Goal: Task Accomplishment & Management: Use online tool/utility

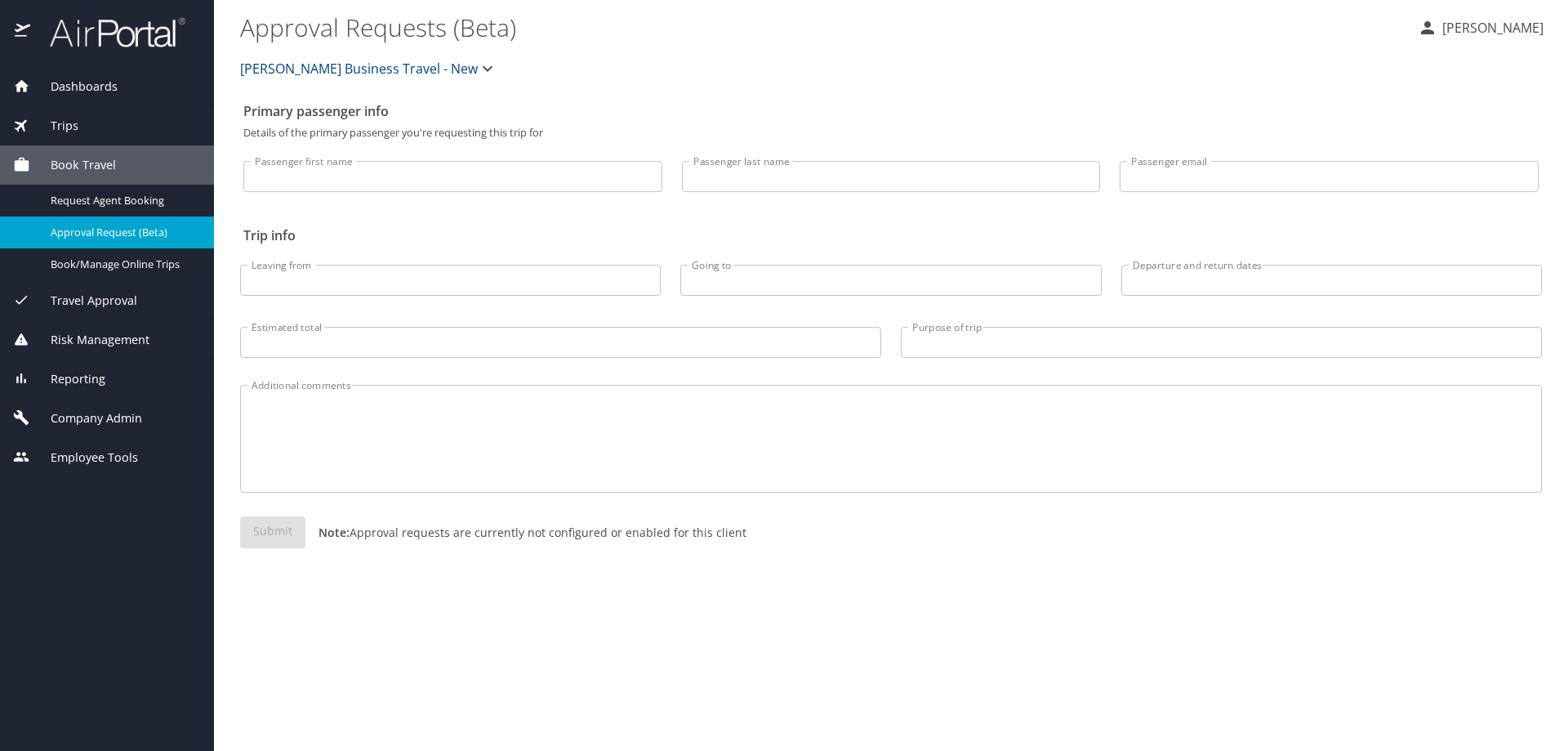
click at [154, 373] on div "Reporting" at bounding box center [107, 378] width 188 height 18
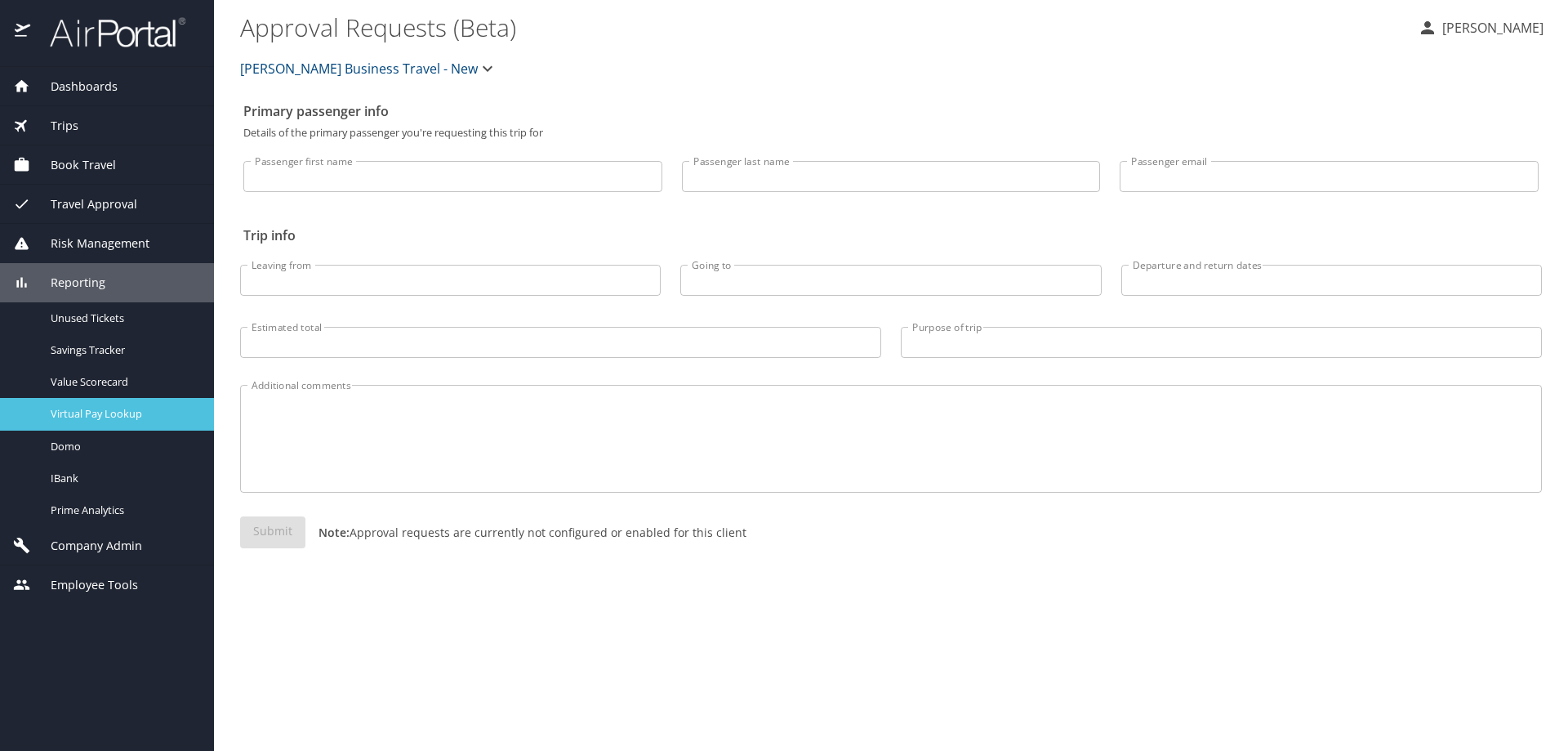
click at [173, 416] on span "Virtual Pay Lookup" at bounding box center [122, 414] width 144 height 15
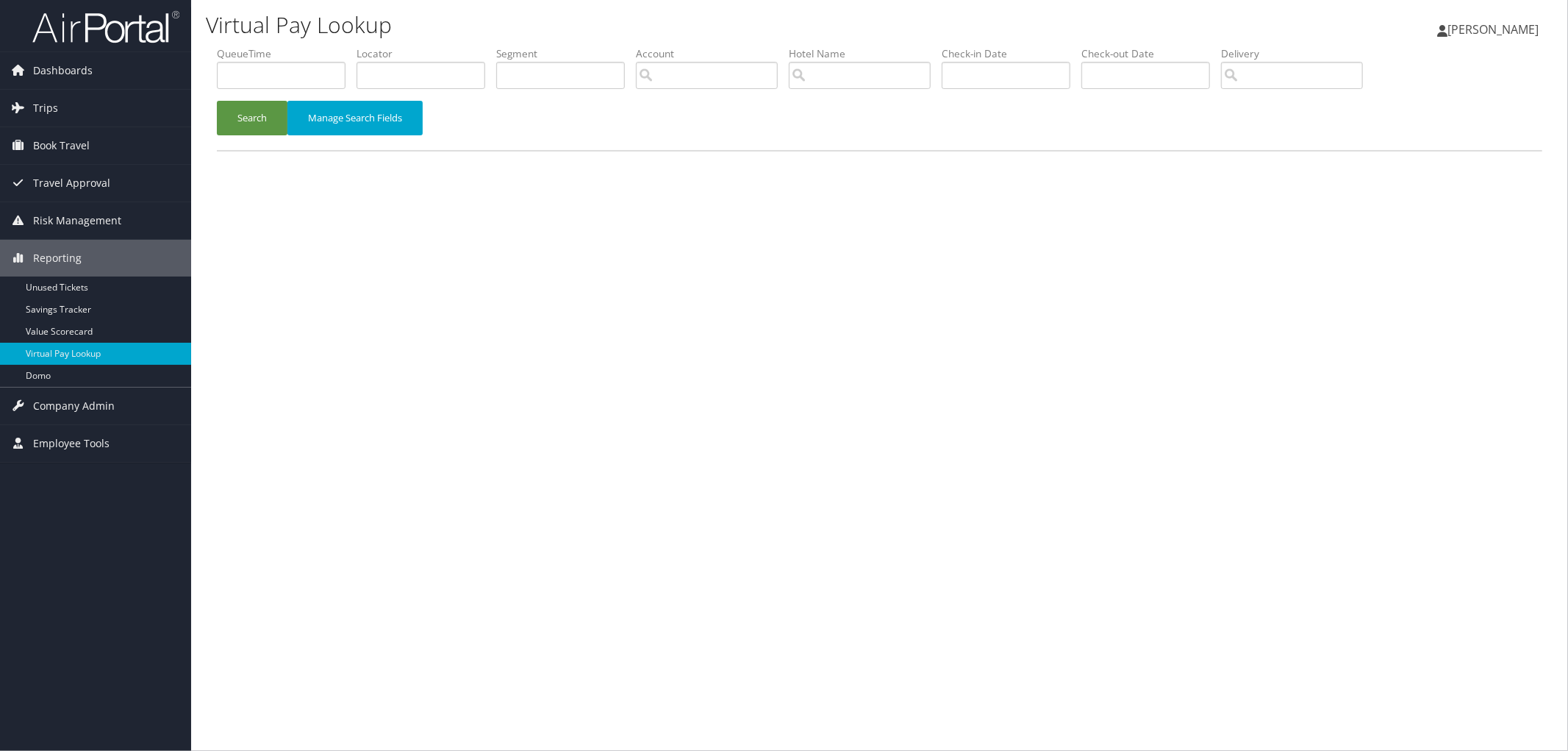
drag, startPoint x: 723, startPoint y: 565, endPoint x: 691, endPoint y: 563, distance: 32.1
click at [723, 565] on div "Virtual Pay Lookup [PERSON_NAME] [PERSON_NAME] My Settings Travel Agency Contac…" at bounding box center [880, 376] width 1377 height 751
drag, startPoint x: 288, startPoint y: 446, endPoint x: 708, endPoint y: 516, distance: 425.8
click at [708, 516] on div "Virtual Pay Lookup Megan Foster Megan Foster My Settings Travel Agency Contacts…" at bounding box center [880, 376] width 1377 height 751
drag, startPoint x: 205, startPoint y: 24, endPoint x: 480, endPoint y: 15, distance: 275.1
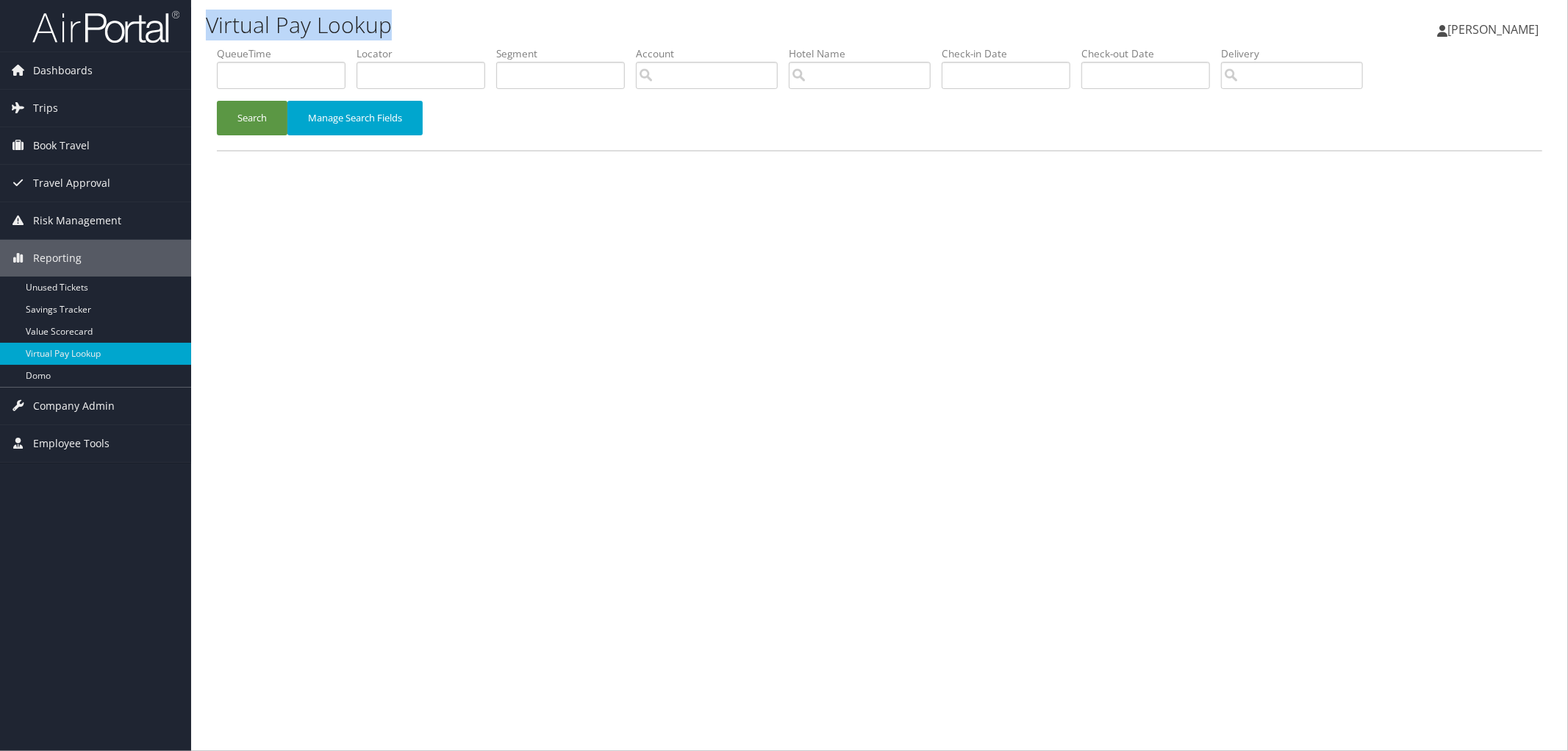
click at [480, 15] on div "Virtual Pay Lookup Megan Foster Megan Foster My Settings Travel Agency Contacts…" at bounding box center [880, 23] width 1377 height 46
click at [480, 15] on h1 "Virtual Pay Lookup" at bounding box center [654, 25] width 898 height 31
drag, startPoint x: 406, startPoint y: 22, endPoint x: 213, endPoint y: 39, distance: 193.7
click at [213, 39] on h1 "Virtual Pay Lookup" at bounding box center [654, 25] width 898 height 31
drag, startPoint x: 202, startPoint y: 27, endPoint x: 394, endPoint y: 36, distance: 192.2
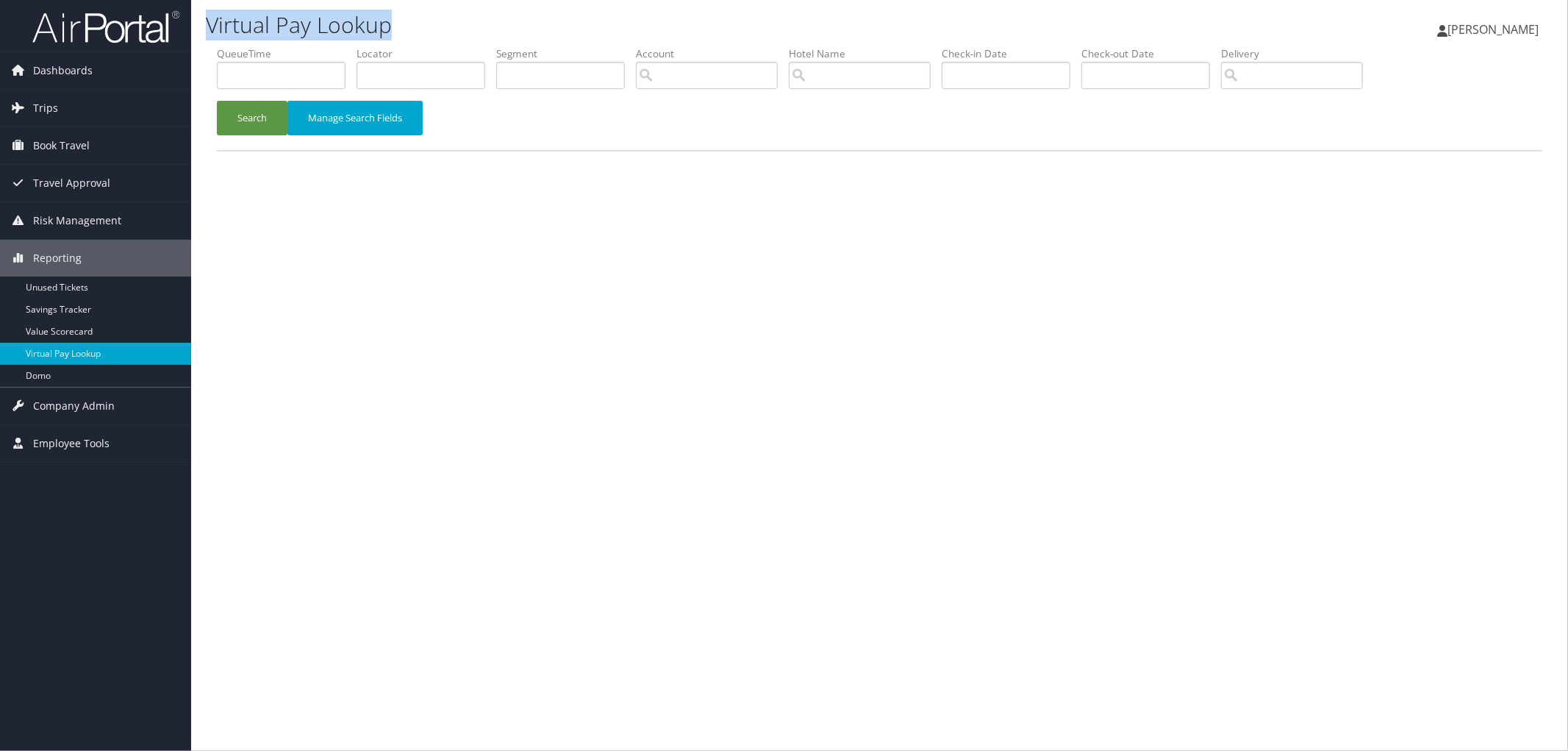
click at [394, 36] on div "Virtual Pay Lookup Megan Foster Megan Foster My Settings Travel Agency Contacts…" at bounding box center [880, 23] width 1377 height 46
click at [393, 35] on h1 "Virtual Pay Lookup" at bounding box center [654, 25] width 898 height 31
click at [484, 61] on label "Locator" at bounding box center [426, 53] width 140 height 14
paste input "DM7DQV"
type input "DM7DQV"
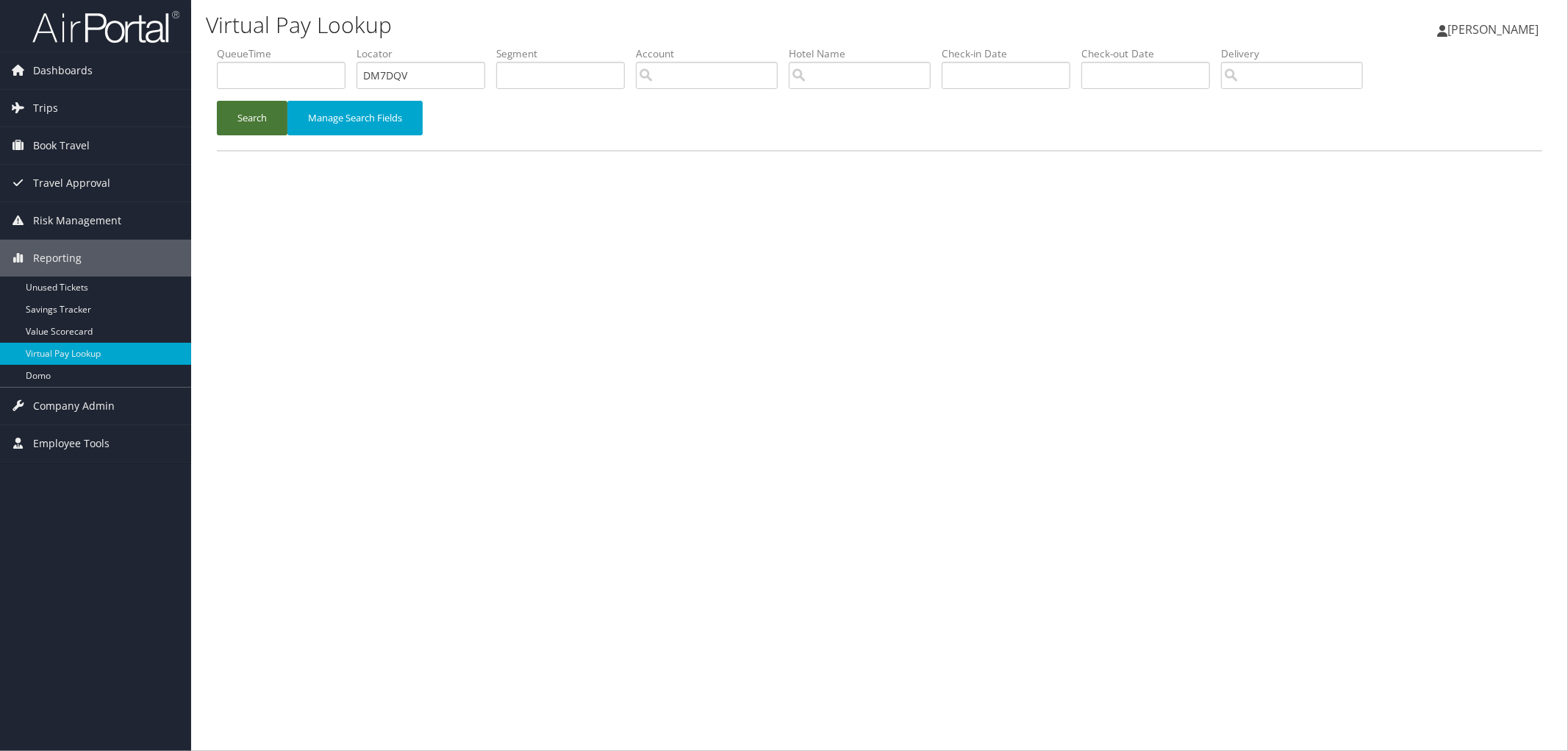
click at [237, 121] on button "Search" at bounding box center [252, 118] width 71 height 35
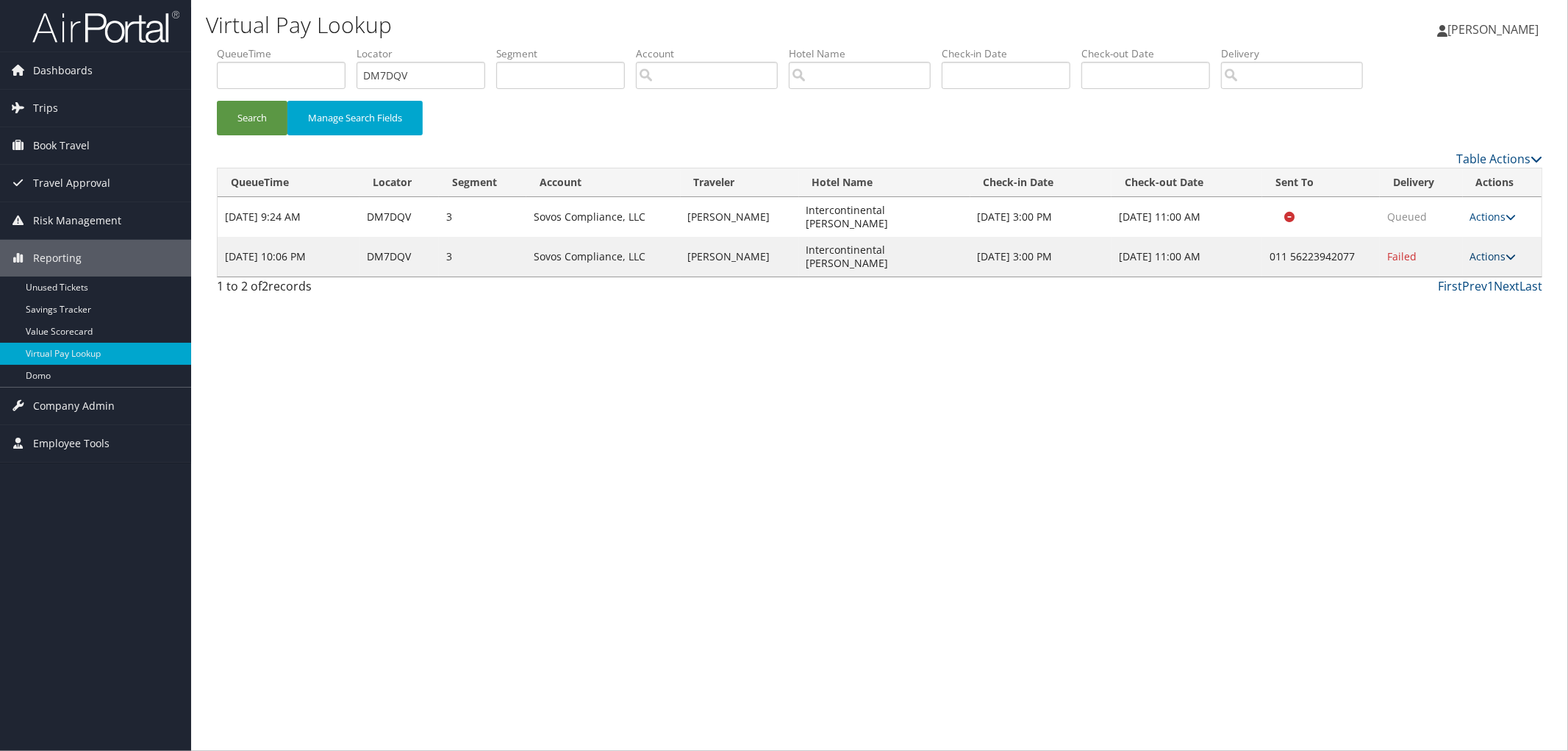
click at [1492, 250] on link "Actions" at bounding box center [1493, 256] width 46 height 14
click at [1461, 283] on link "Logs" at bounding box center [1450, 283] width 126 height 25
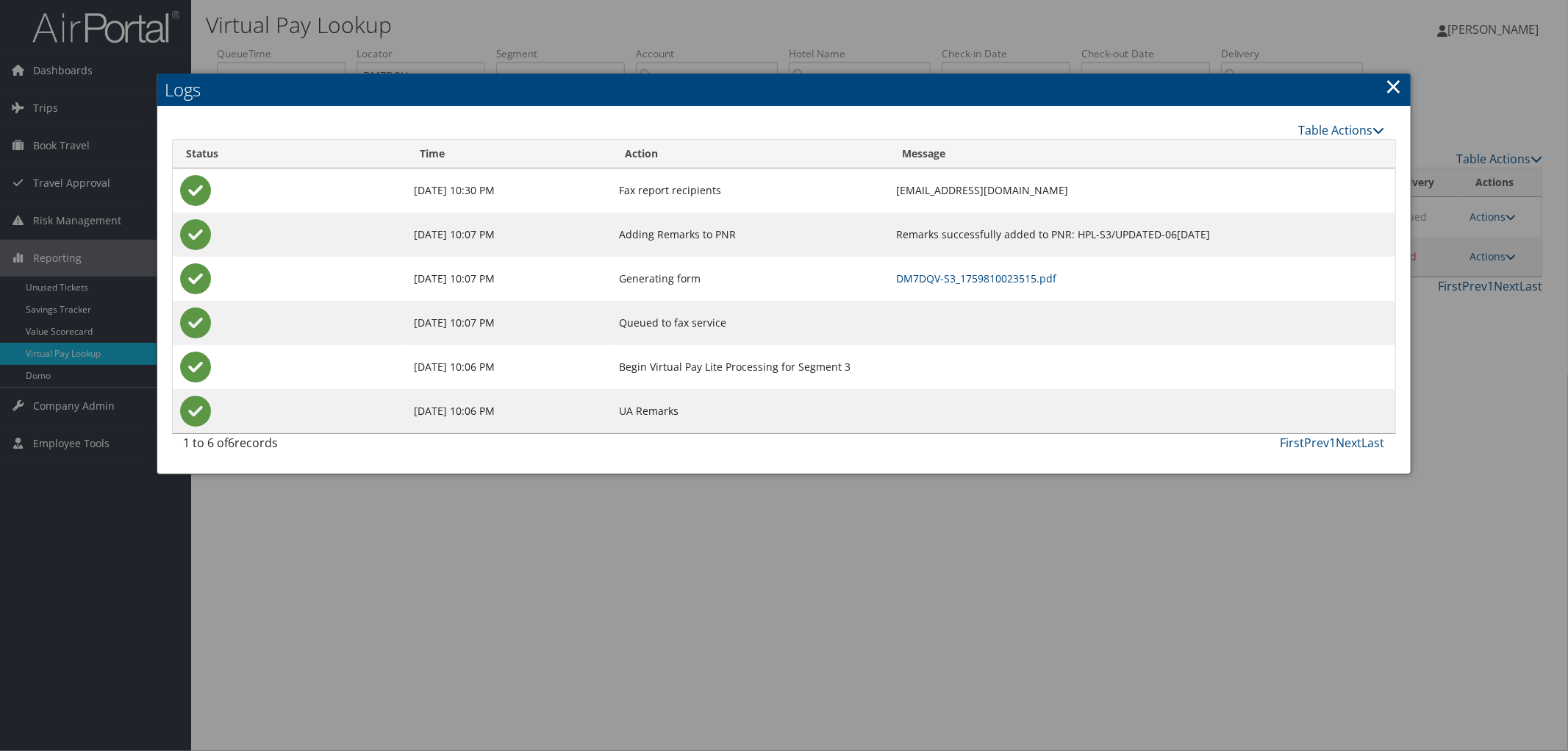
click at [1391, 86] on link "×" at bounding box center [1394, 86] width 17 height 30
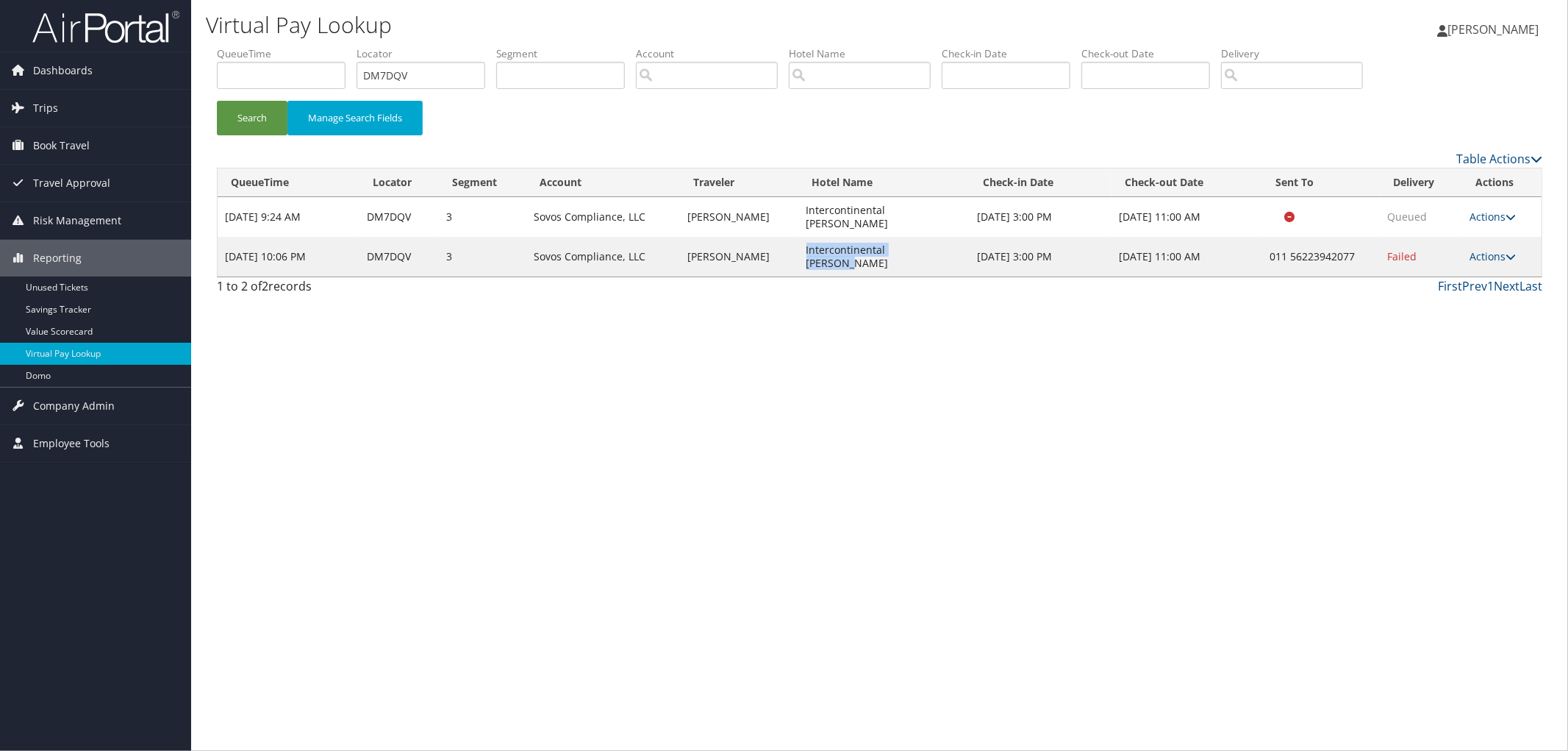
drag, startPoint x: 932, startPoint y: 240, endPoint x: 804, endPoint y: 245, distance: 128.1
click at [804, 245] on td "Intercontinental Santiago" at bounding box center [885, 256] width 171 height 39
copy td "Intercontinental Santiago"
click at [1508, 252] on icon at bounding box center [1512, 257] width 11 height 11
click at [1492, 254] on link "Resend" at bounding box center [1450, 258] width 126 height 25
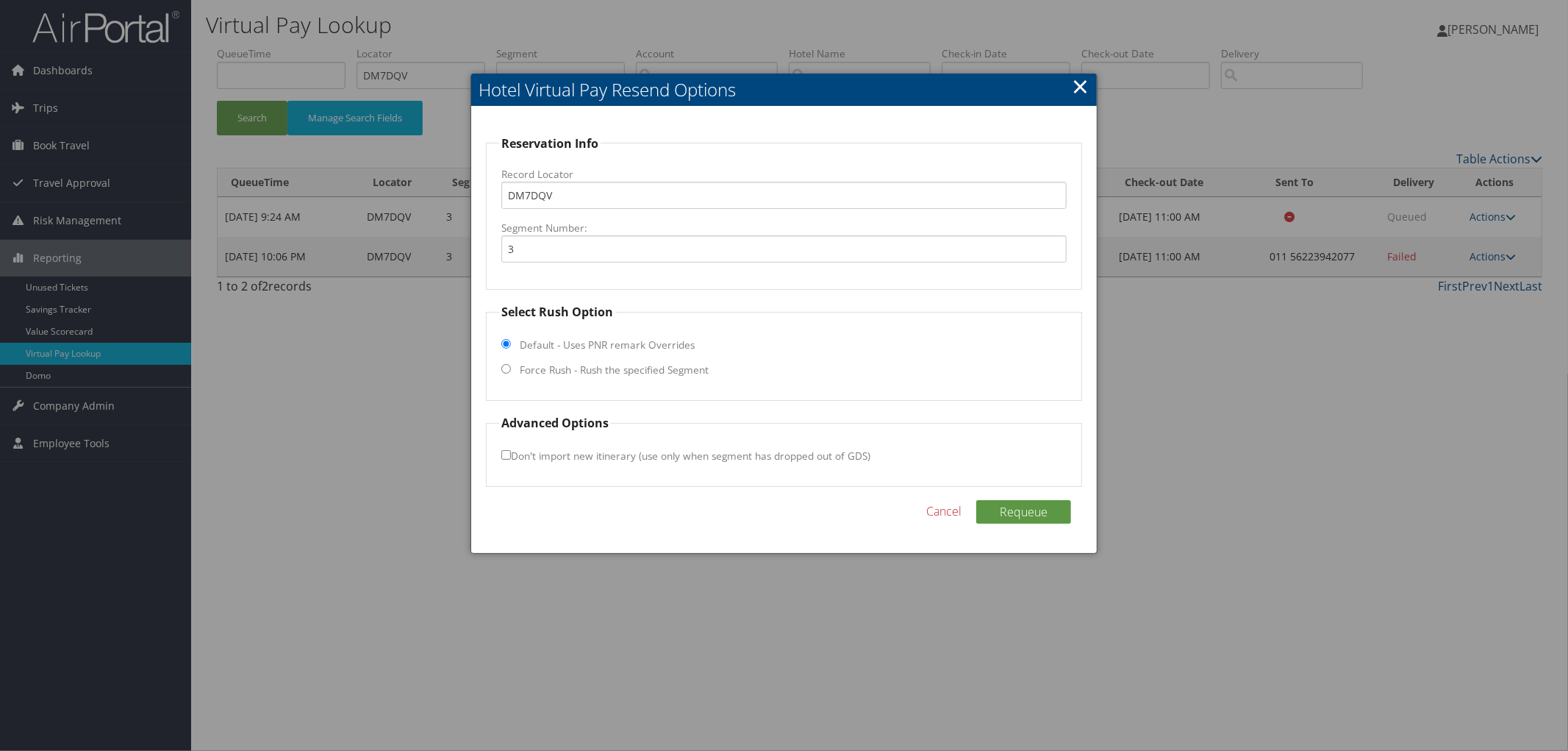
click at [553, 364] on label "Force Rush - Rush the specified Segment" at bounding box center [613, 369] width 189 height 14
click at [511, 364] on input "Force Rush - Rush the specified Segment" at bounding box center [506, 369] width 10 height 10
radio input "true"
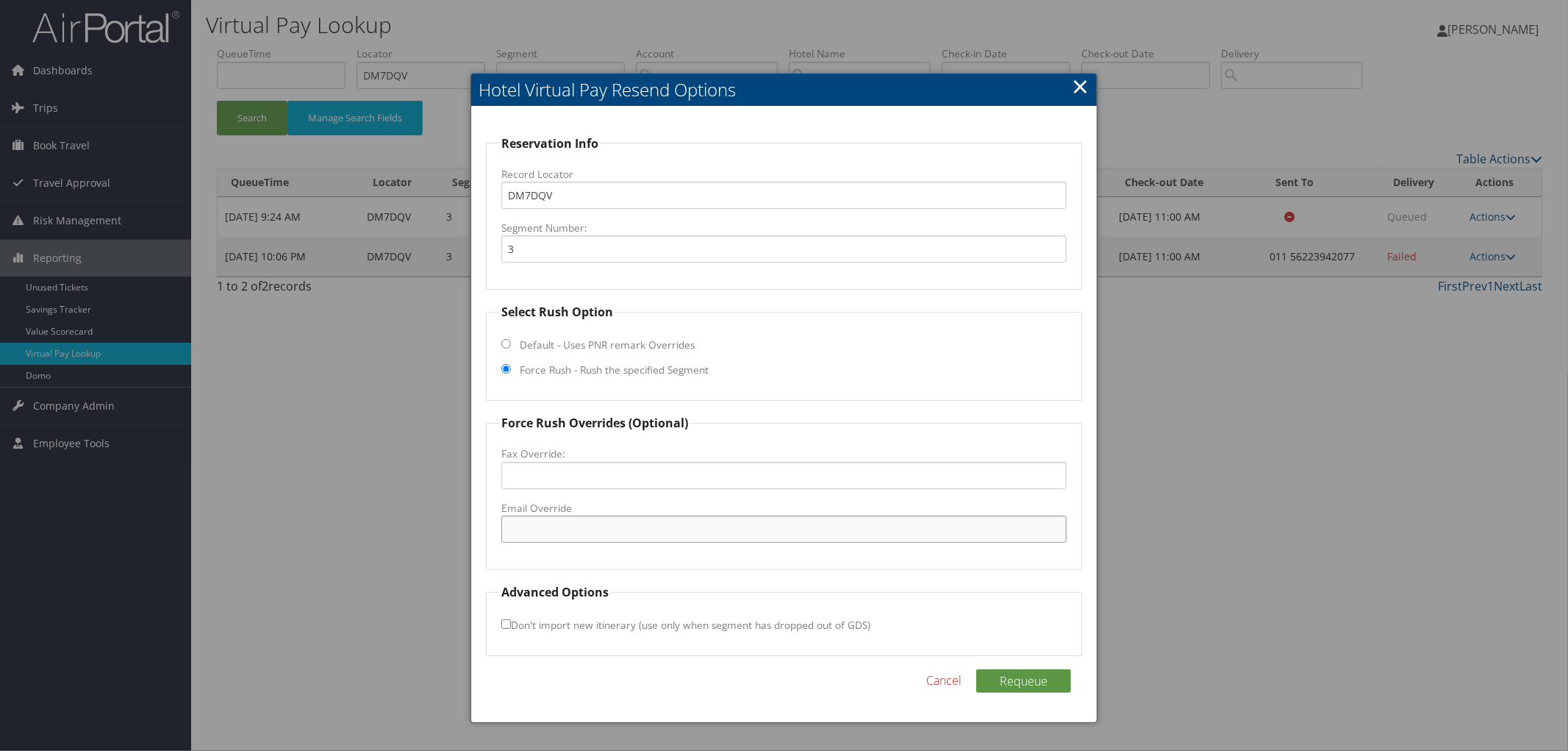
drag, startPoint x: 553, startPoint y: 482, endPoint x: 554, endPoint y: 532, distance: 50.0
click at [556, 532] on input "Email Override" at bounding box center [784, 529] width 566 height 27
paste input "santiago@interconti.cl"
type input "santiago@interconti.cl"
click at [1005, 685] on button "Requeue" at bounding box center [1024, 680] width 95 height 24
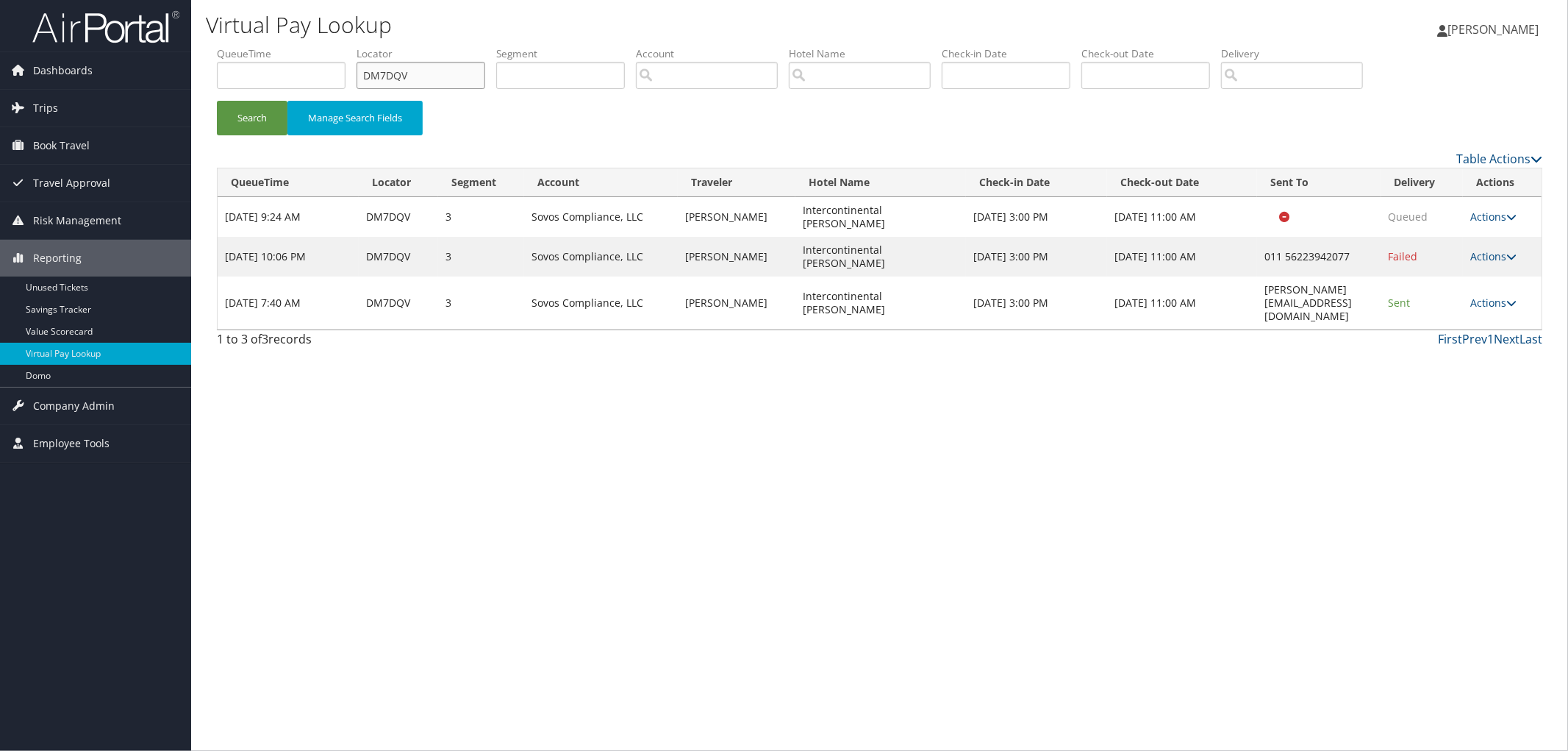
drag, startPoint x: 398, startPoint y: 81, endPoint x: 341, endPoint y: 81, distance: 57.0
click at [343, 46] on ul "QueueTime Locator DM7DQV Segment Account Traveler Hotel Name Check-in Date Chec…" at bounding box center [880, 46] width 1325 height 0
paste input "DL81DP"
type input "DL81DP"
click at [217, 101] on button "Search" at bounding box center [252, 118] width 71 height 35
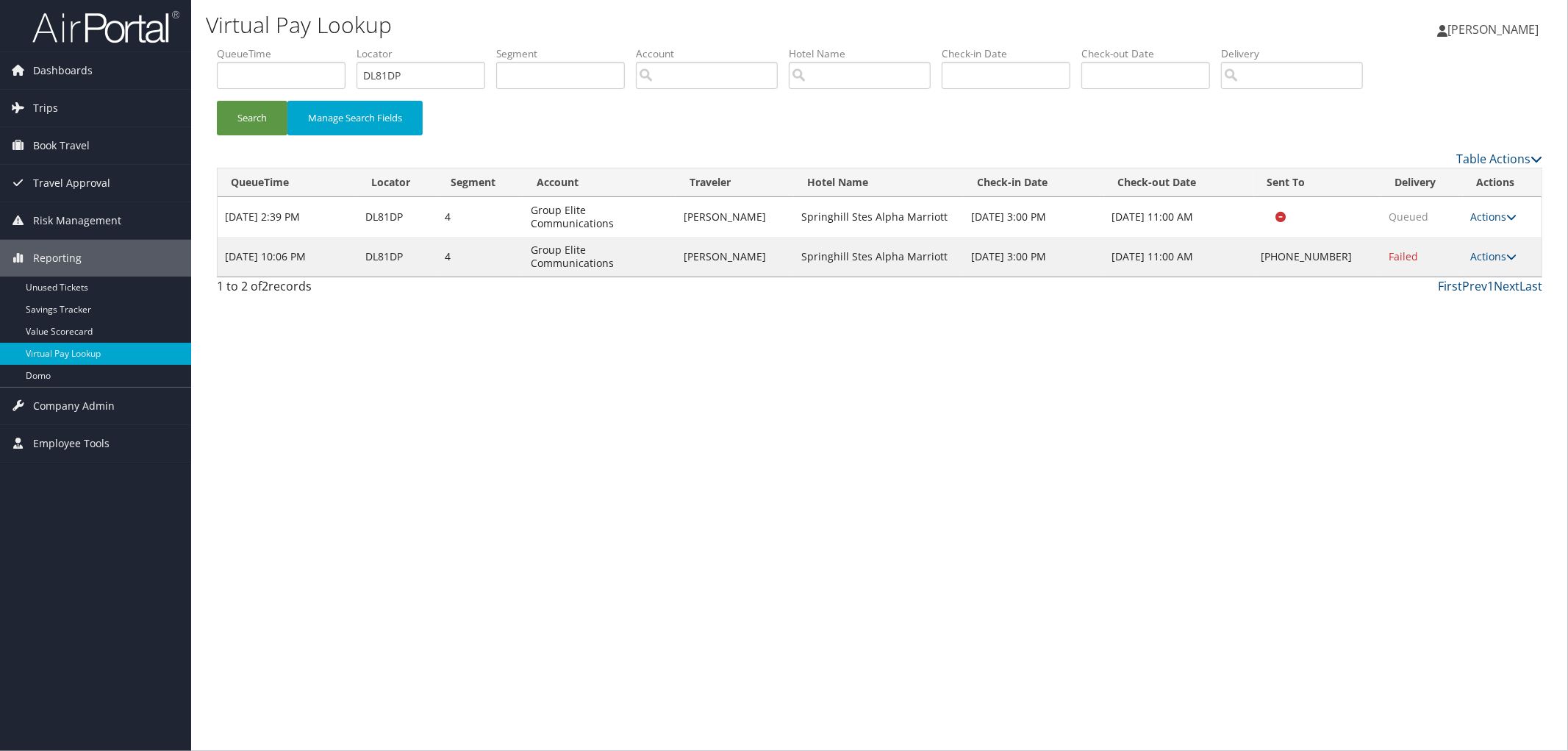
click at [202, 397] on div "Virtual Pay Lookup Megan Foster Megan Foster My Settings Travel Agency Contacts…" at bounding box center [880, 376] width 1377 height 751
click at [338, 485] on div "Virtual Pay Lookup Megan Foster Megan Foster My Settings Travel Agency Contacts…" at bounding box center [880, 376] width 1377 height 751
click at [1497, 250] on link "Actions" at bounding box center [1493, 256] width 46 height 14
click at [1449, 340] on link "View Itinerary" at bounding box center [1450, 333] width 126 height 25
click at [1501, 250] on link "Actions" at bounding box center [1493, 256] width 46 height 14
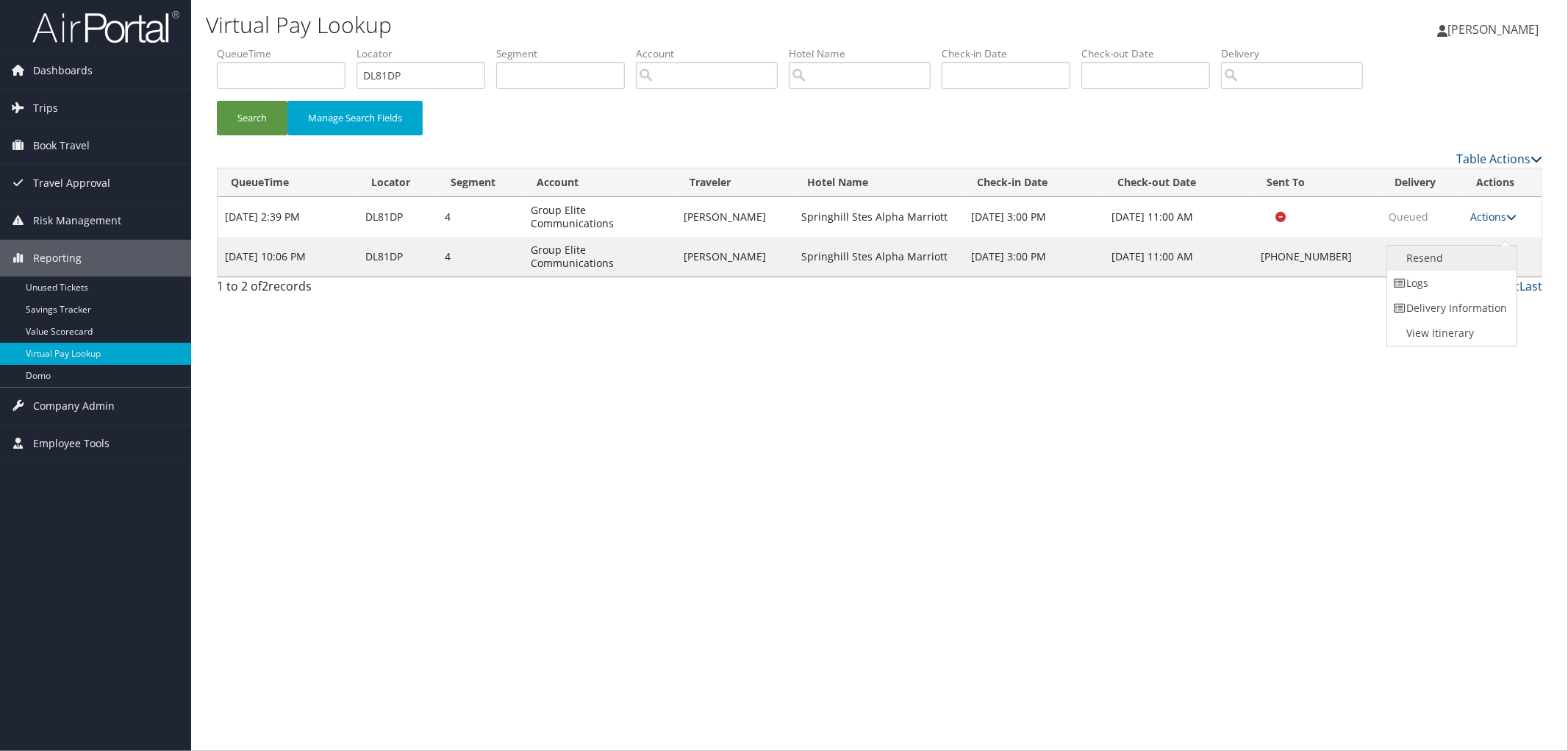
click at [1470, 248] on link "Resend" at bounding box center [1450, 258] width 126 height 25
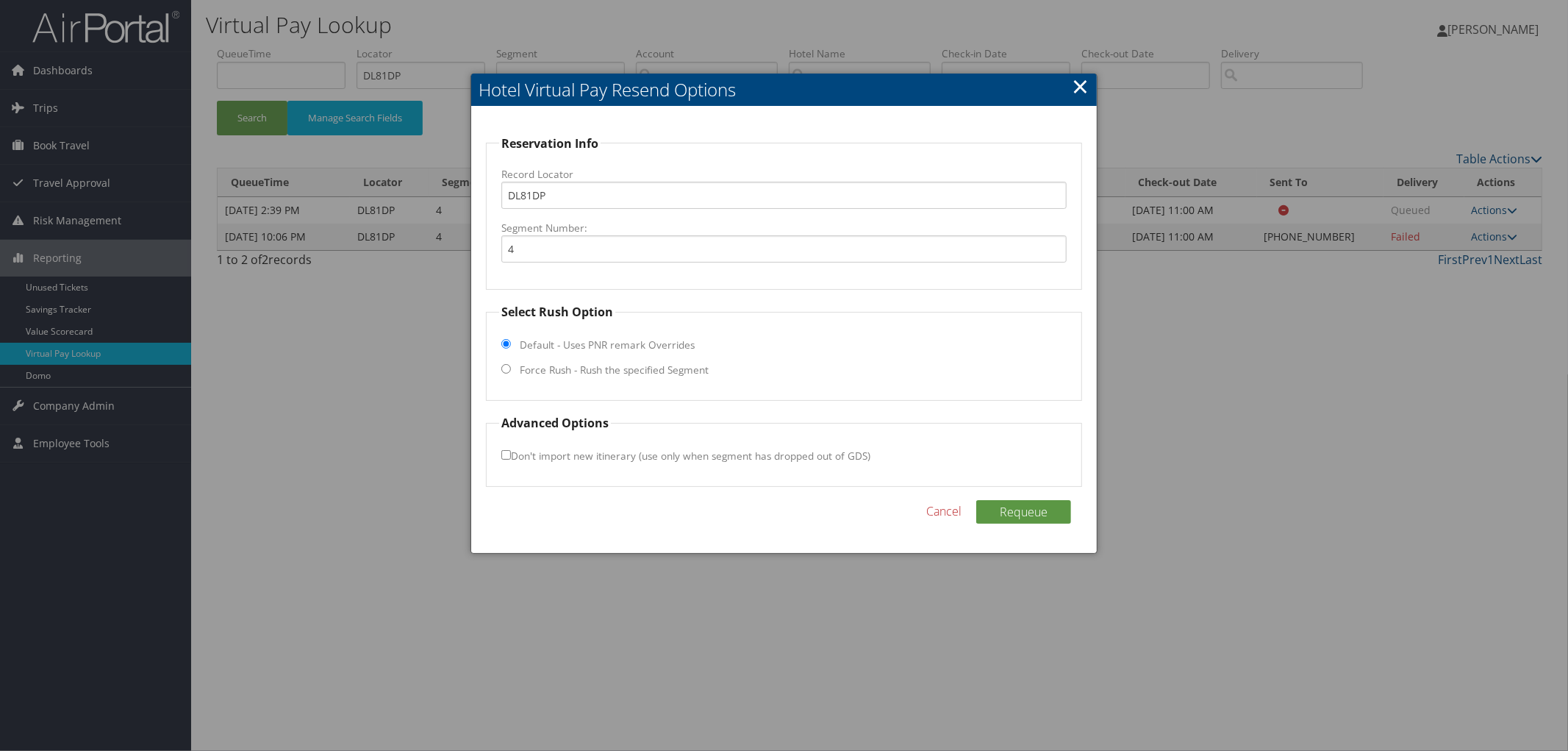
click at [510, 370] on input "Force Rush - Rush the specified Segment" at bounding box center [506, 369] width 10 height 10
radio input "true"
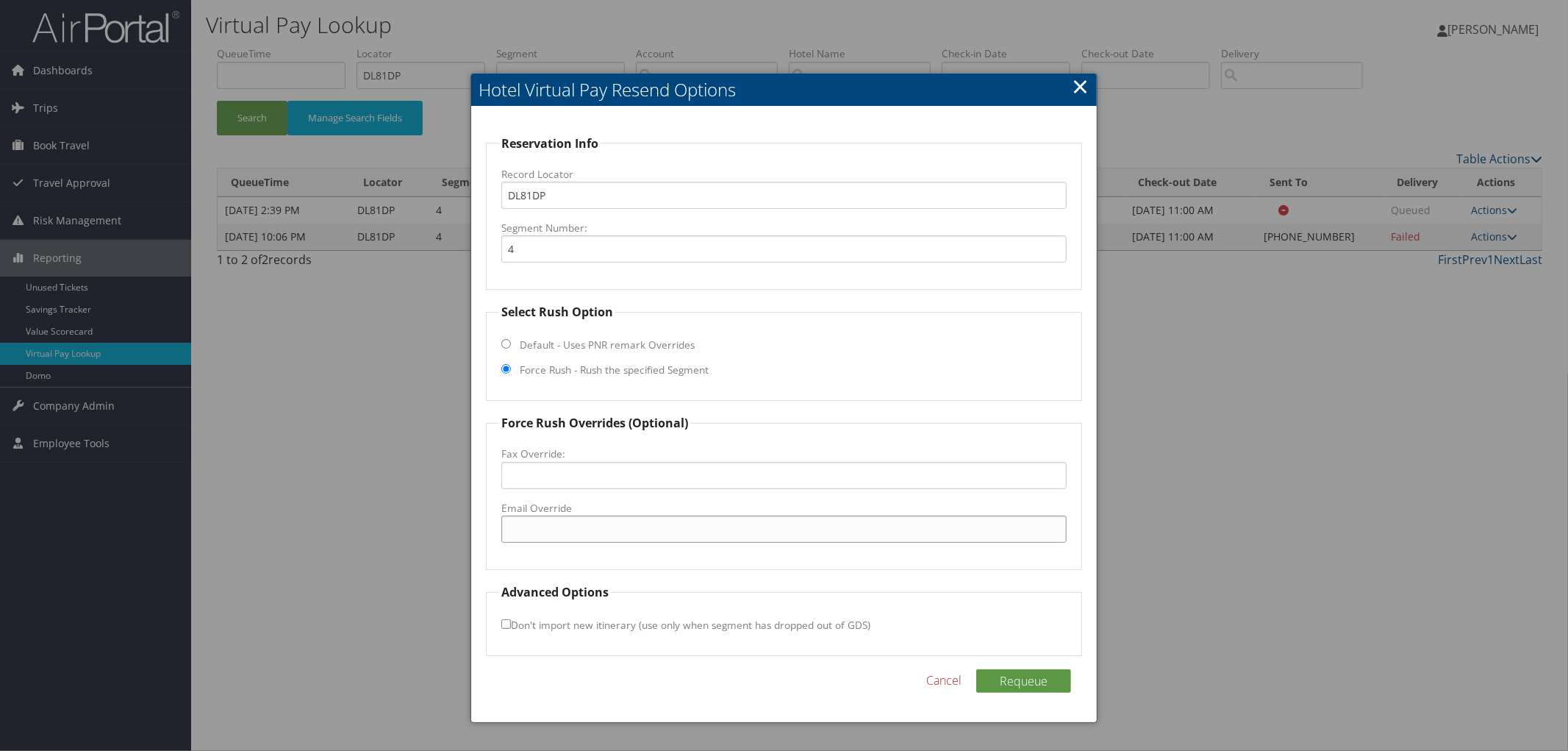
click at [566, 524] on input "Email Override" at bounding box center [784, 529] width 566 height 27
paste input "springhillalpharetta@yahoo.com"
type input "springhillalpharetta@yahoo.com"
click at [1008, 674] on button "Requeue" at bounding box center [1024, 680] width 95 height 24
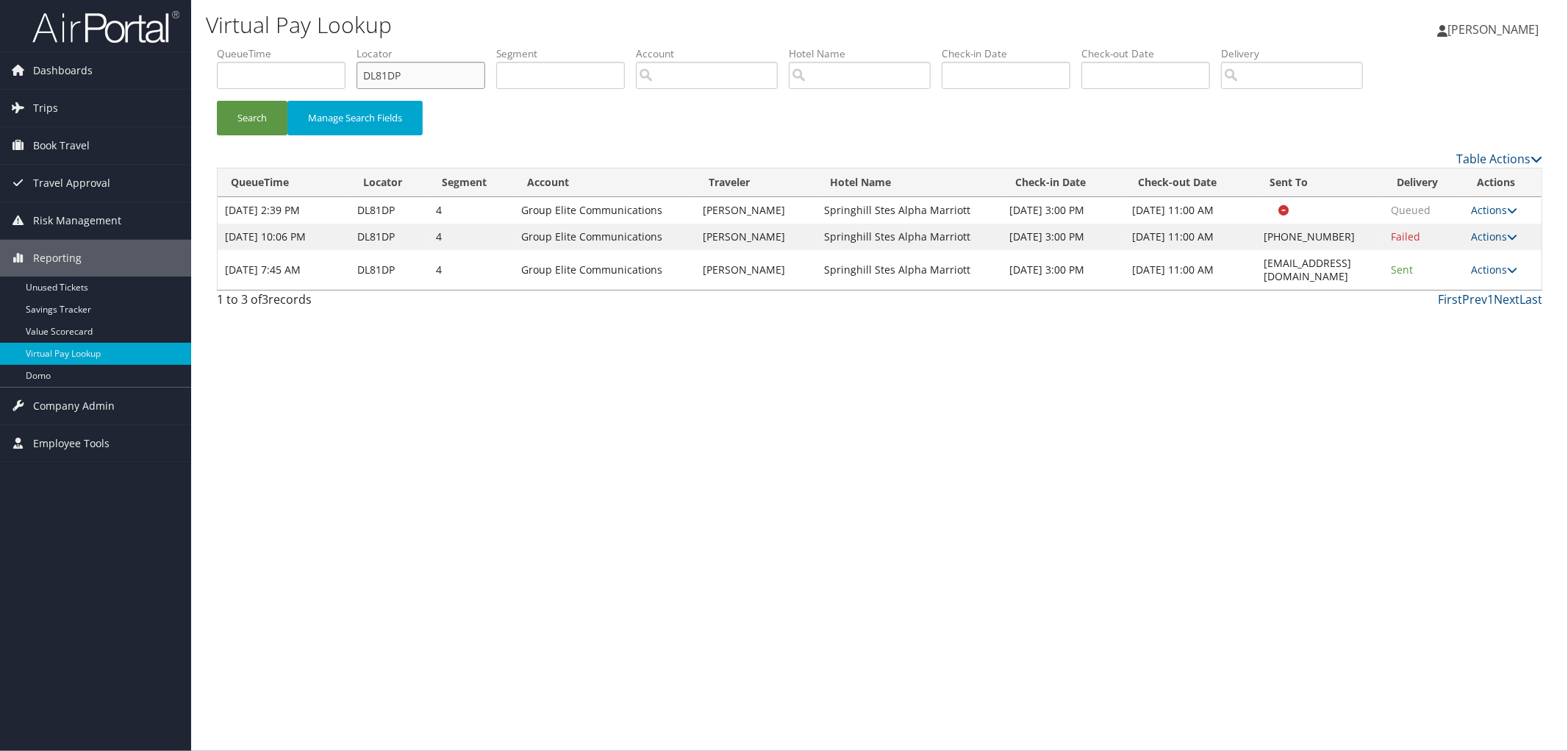
drag, startPoint x: 431, startPoint y: 82, endPoint x: 272, endPoint y: 81, distance: 159.0
click at [271, 46] on ul "QueueTime Locator DL81DP Segment Account Traveler Hotel Name Check-in Date Chec…" at bounding box center [880, 46] width 1325 height 0
paste input "DKR7YJ"
type input "DKR7YJ"
click at [217, 101] on button "Search" at bounding box center [252, 118] width 71 height 35
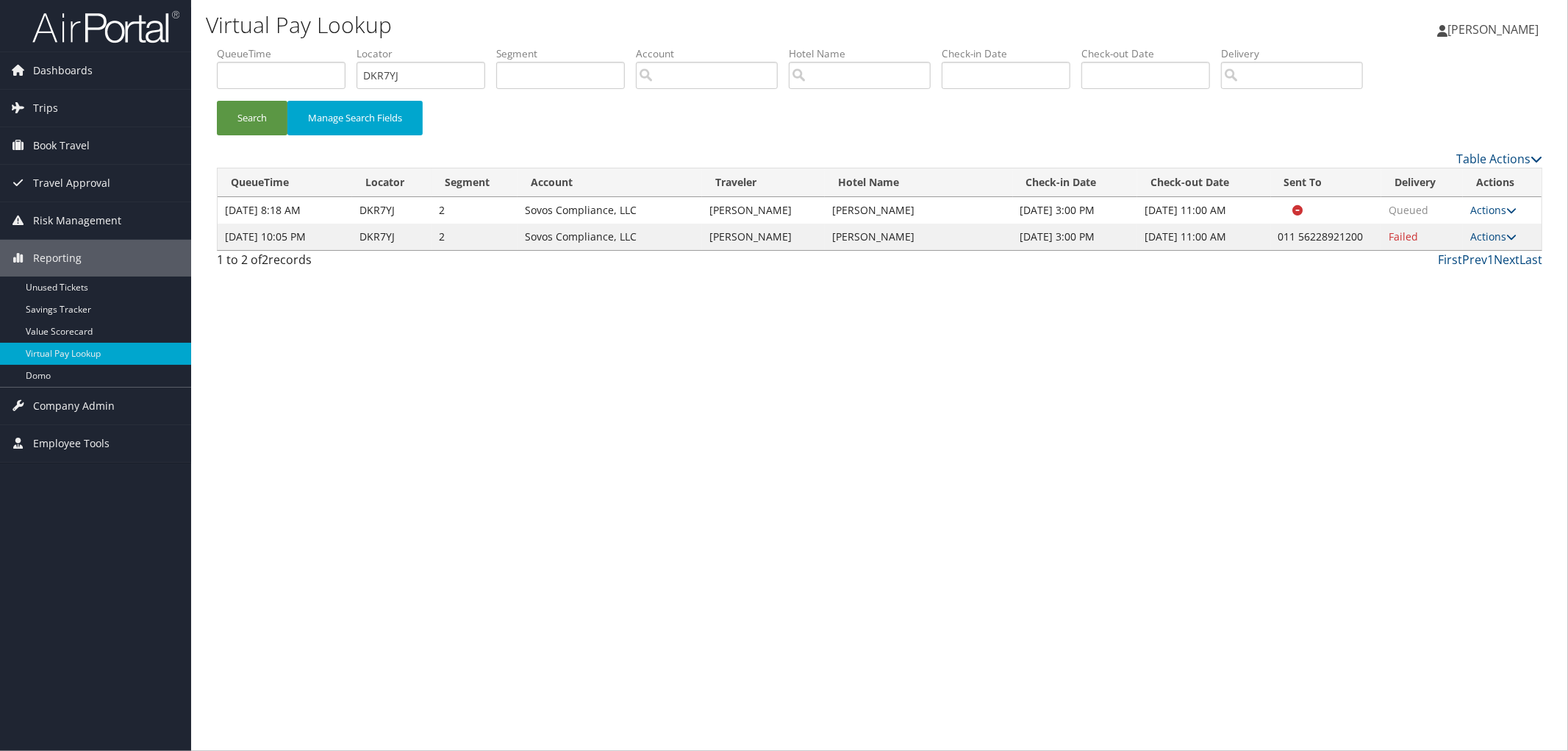
click at [414, 375] on div "Virtual Pay Lookup Megan Foster Megan Foster My Settings Travel Agency Contacts…" at bounding box center [880, 376] width 1377 height 751
drag, startPoint x: 927, startPoint y: 224, endPoint x: 817, endPoint y: 231, distance: 110.2
click at [817, 231] on tr "Oct 6, 2025 10:05 PM DKR7YJ 2 Sovos Compliance, LLC ANTONIO GODOY HC SANTIAGO O…" at bounding box center [880, 237] width 1324 height 27
copy tr "HC SANTIAGO"
click at [1512, 234] on icon at bounding box center [1512, 237] width 11 height 11
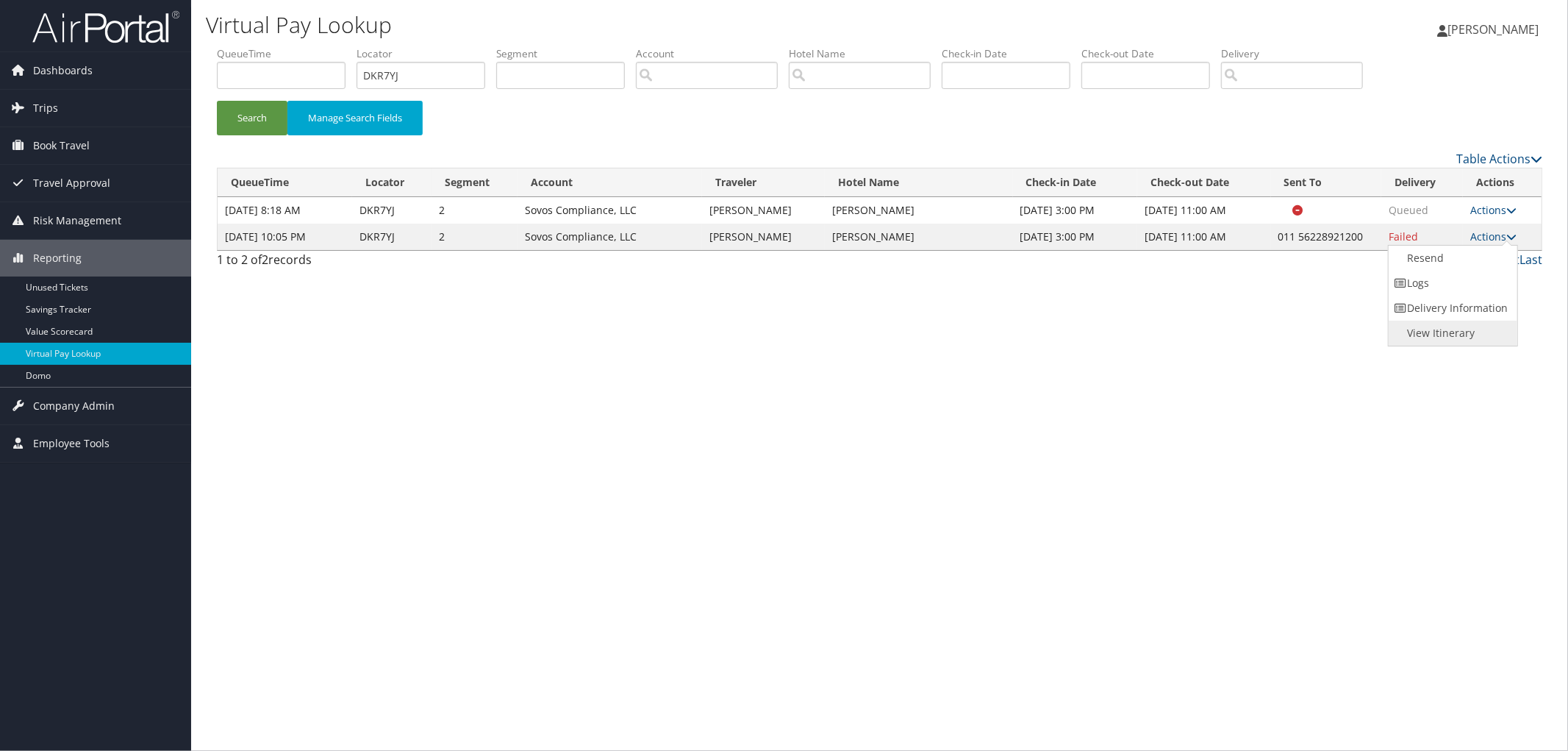
click at [1497, 338] on link "View Itinerary" at bounding box center [1451, 333] width 126 height 25
click at [1497, 229] on link "Actions" at bounding box center [1493, 236] width 46 height 14
click at [1438, 261] on link "Resend" at bounding box center [1451, 258] width 126 height 25
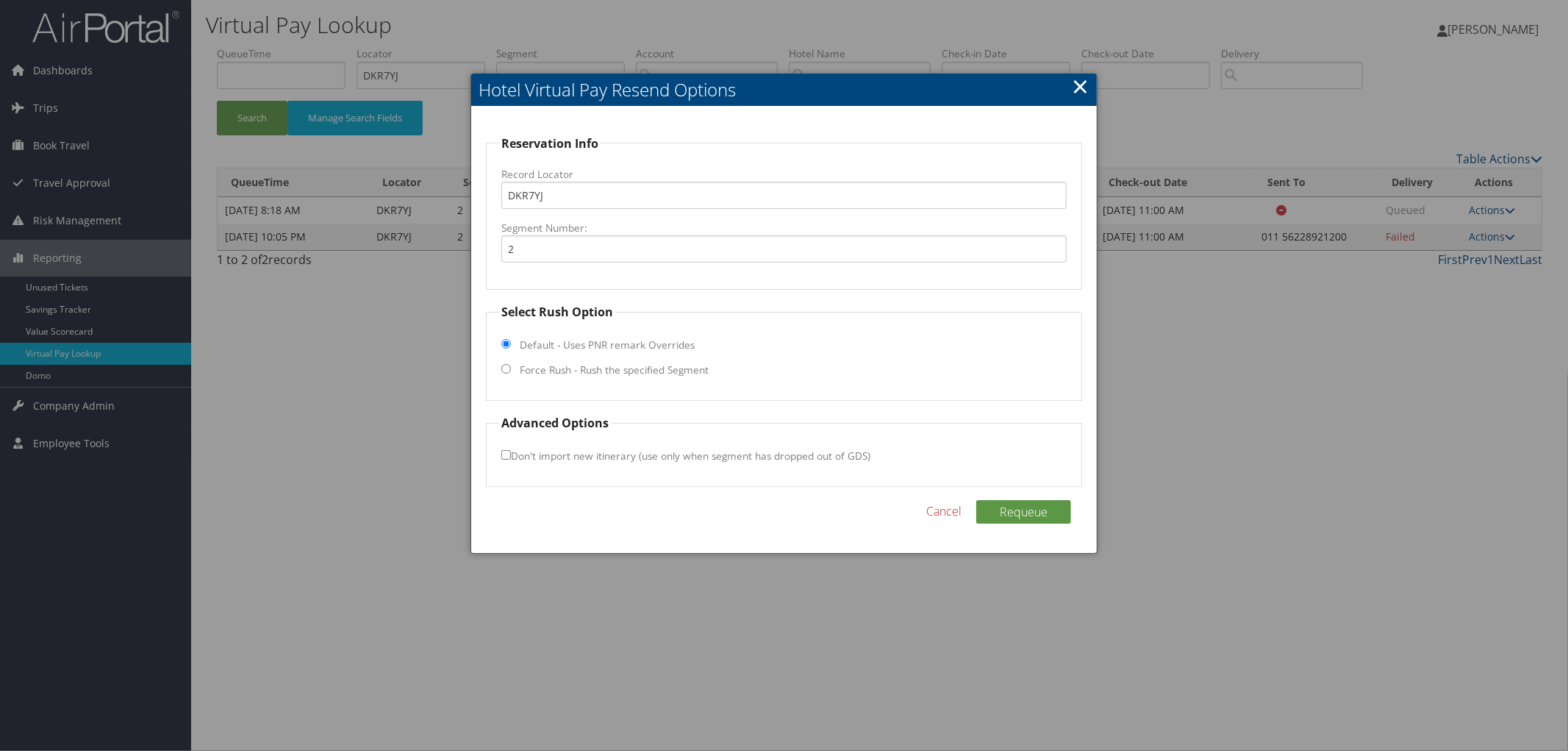
click at [554, 364] on label "Force Rush - Rush the specified Segment" at bounding box center [613, 369] width 189 height 14
click at [511, 364] on input "Force Rush - Rush the specified Segment" at bounding box center [506, 369] width 10 height 10
radio input "true"
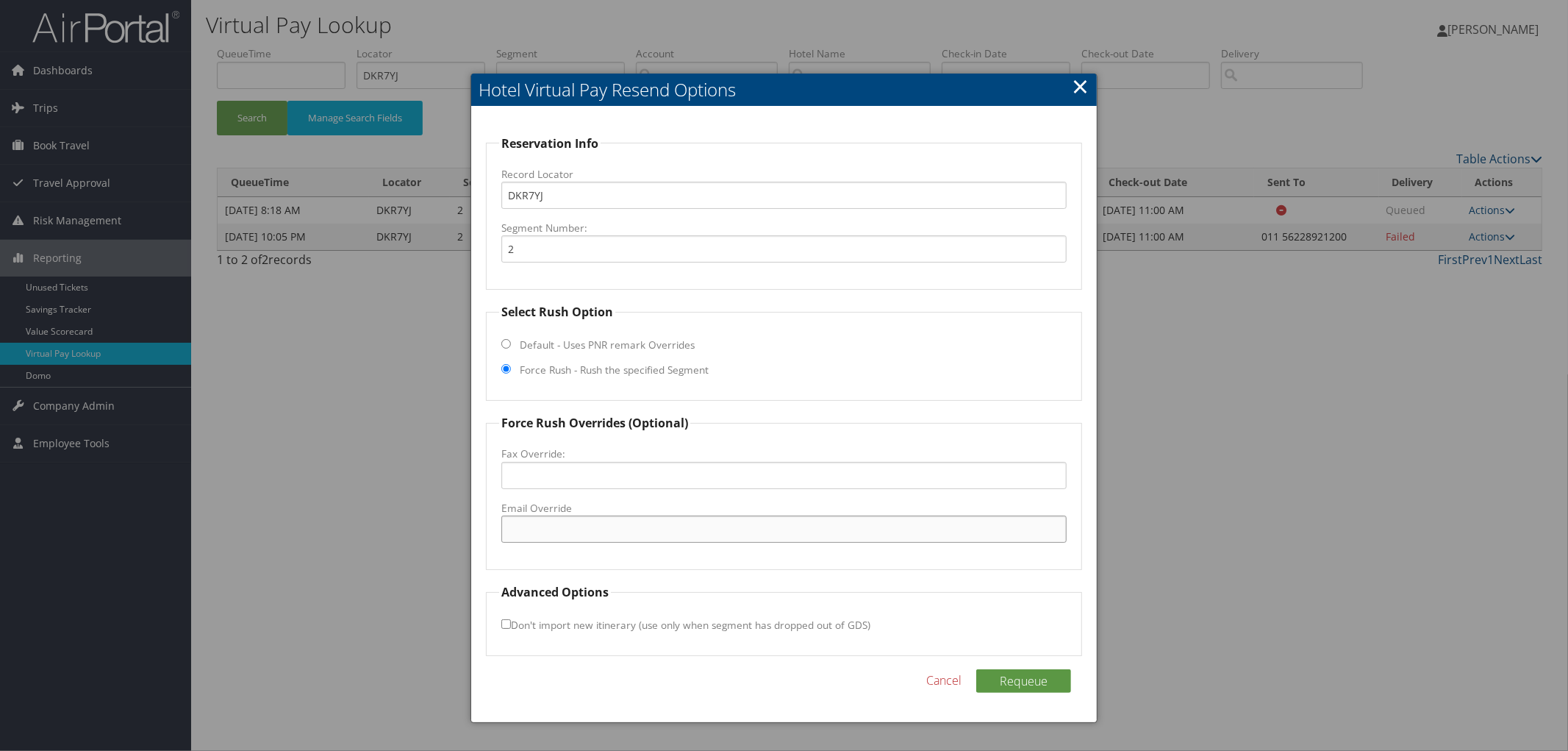
click at [546, 528] on input "Email Override" at bounding box center [784, 529] width 566 height 27
paste input "sclct.reservations@hyatt.com"
type input "sclct.reservations@hyatt.com"
click at [1031, 677] on button "Requeue" at bounding box center [1024, 680] width 95 height 24
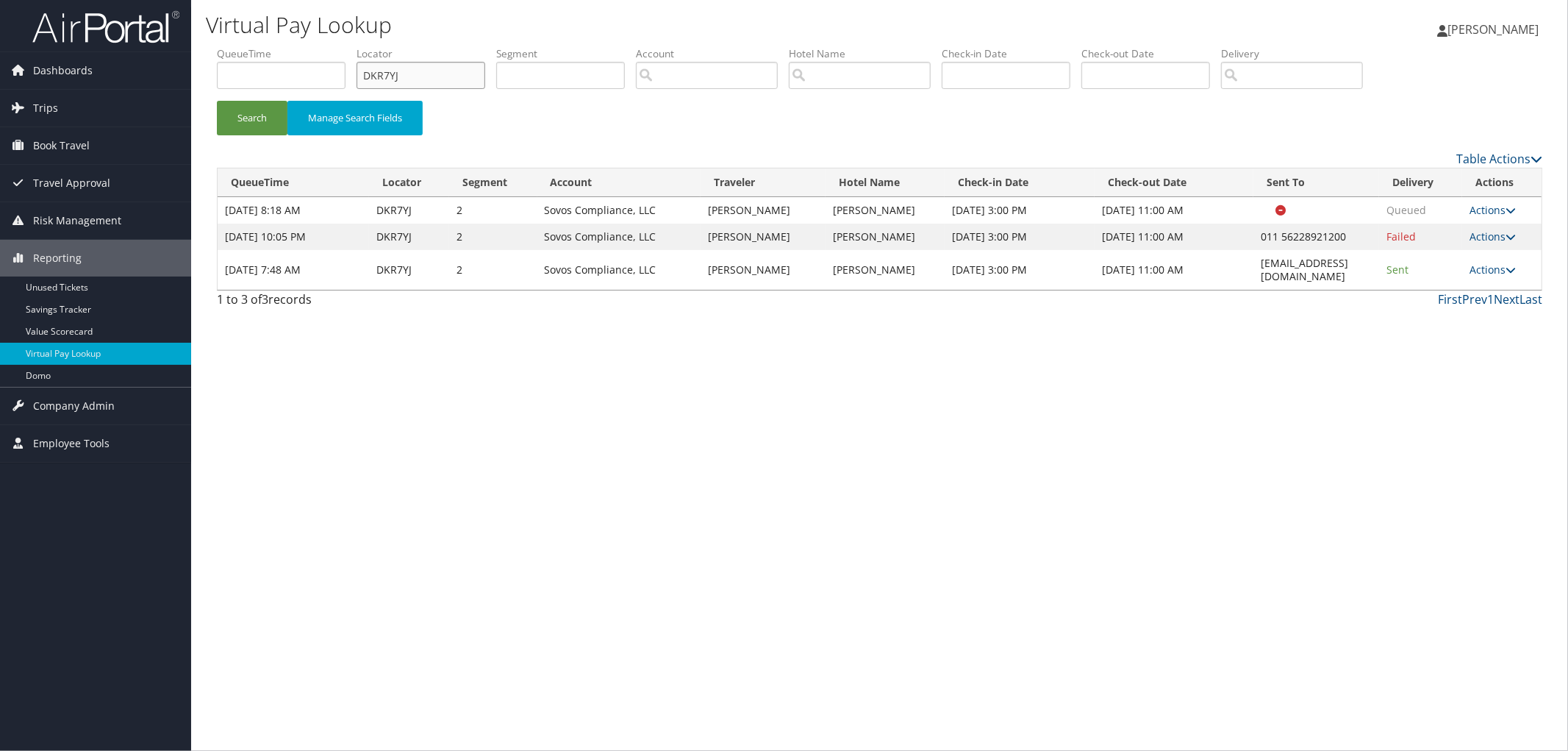
drag, startPoint x: 488, startPoint y: 74, endPoint x: 359, endPoint y: 94, distance: 130.5
click at [359, 46] on ul "QueueTime Locator DKR7YJ Segment Account Traveler Hotel Name Check-in Date Chec…" at bounding box center [880, 46] width 1325 height 0
type input "\"
paste input "DMWRDB"
type input "DMWRDB"
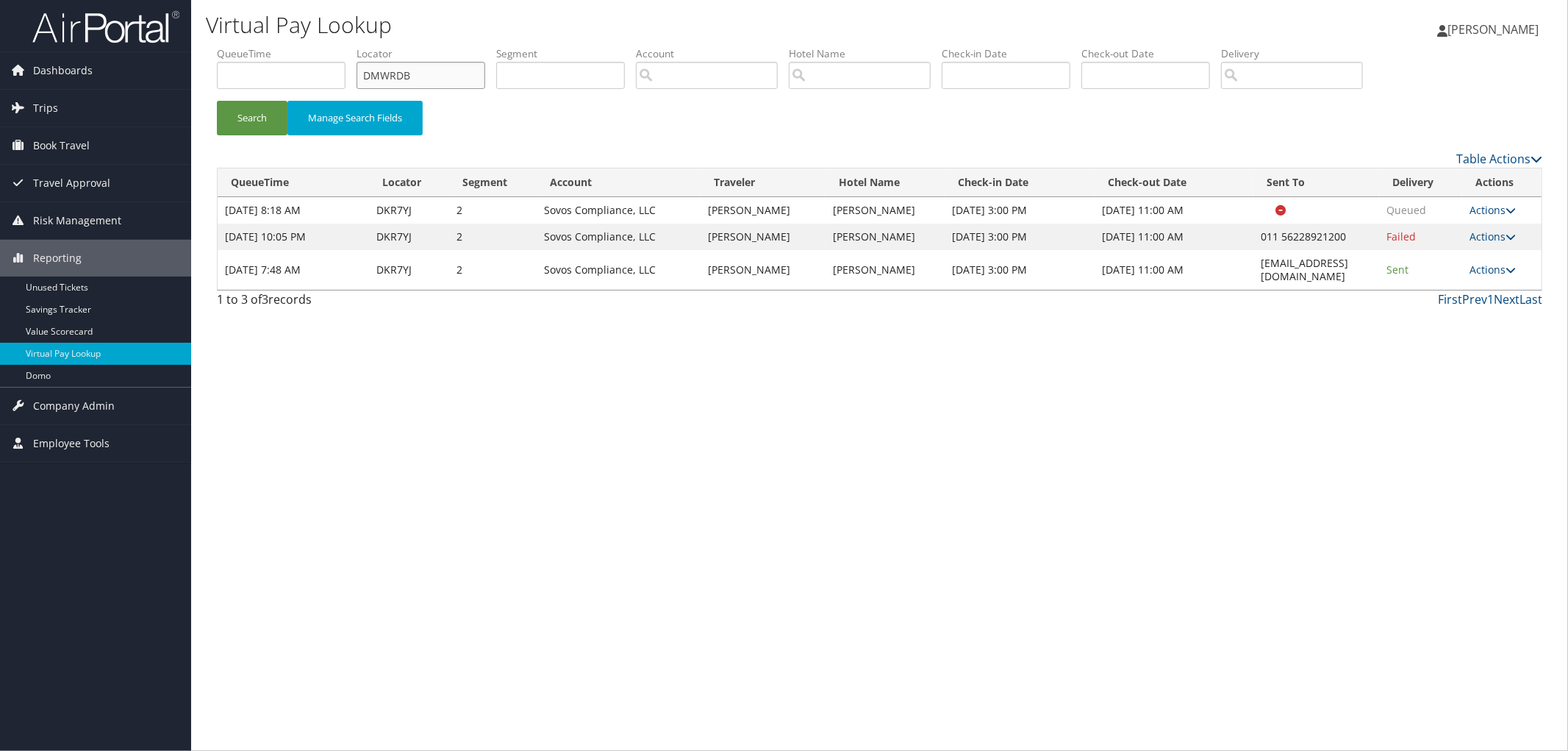
click at [217, 101] on button "Search" at bounding box center [252, 118] width 71 height 35
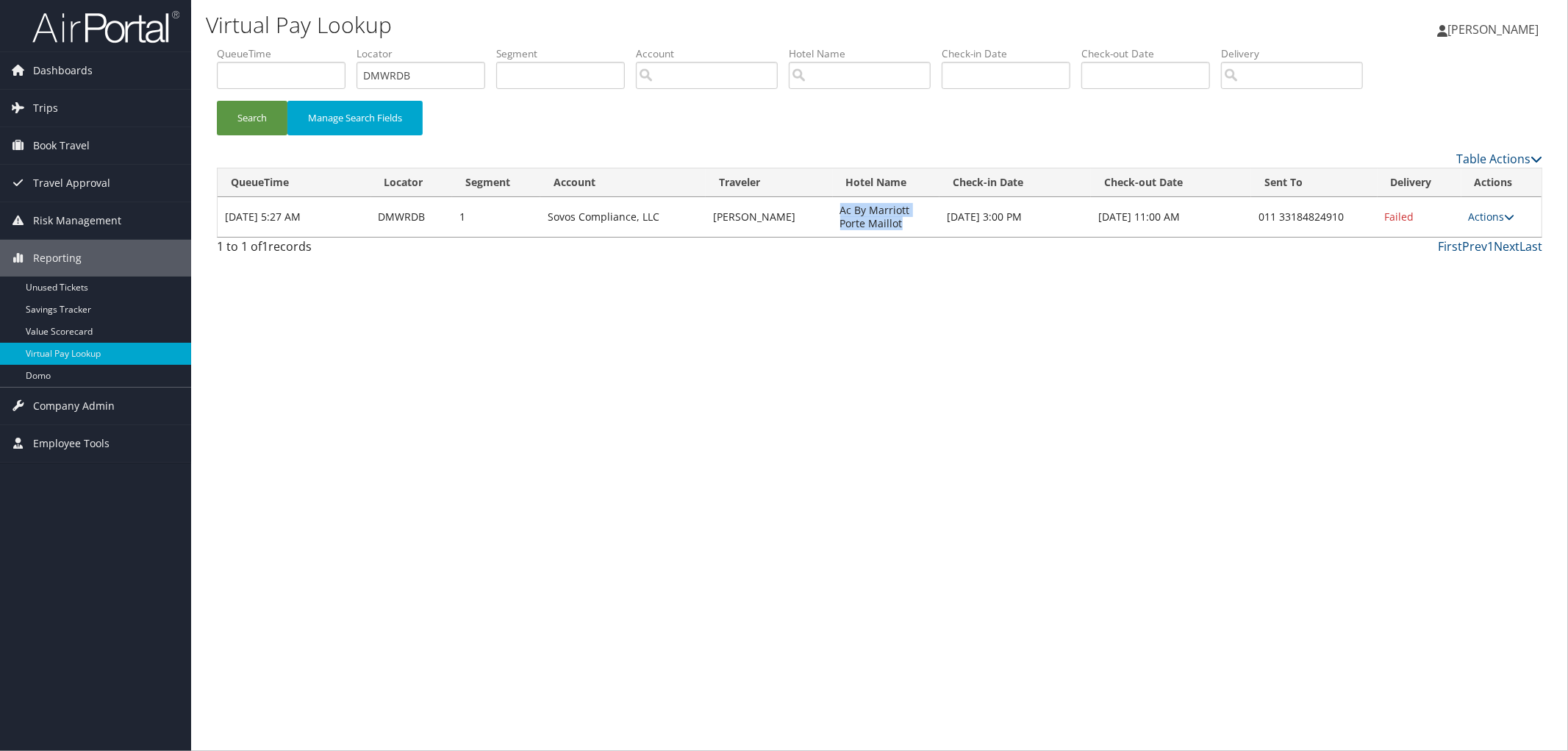
drag, startPoint x: 905, startPoint y: 227, endPoint x: 839, endPoint y: 215, distance: 67.1
click at [839, 215] on td "Ac By Marriott Porte Maillot" at bounding box center [886, 217] width 107 height 39
copy td "Ac By Marriott Porte Maillot"
click at [1496, 214] on link "Actions" at bounding box center [1491, 216] width 46 height 14
click at [1485, 237] on link "Resend" at bounding box center [1450, 238] width 126 height 25
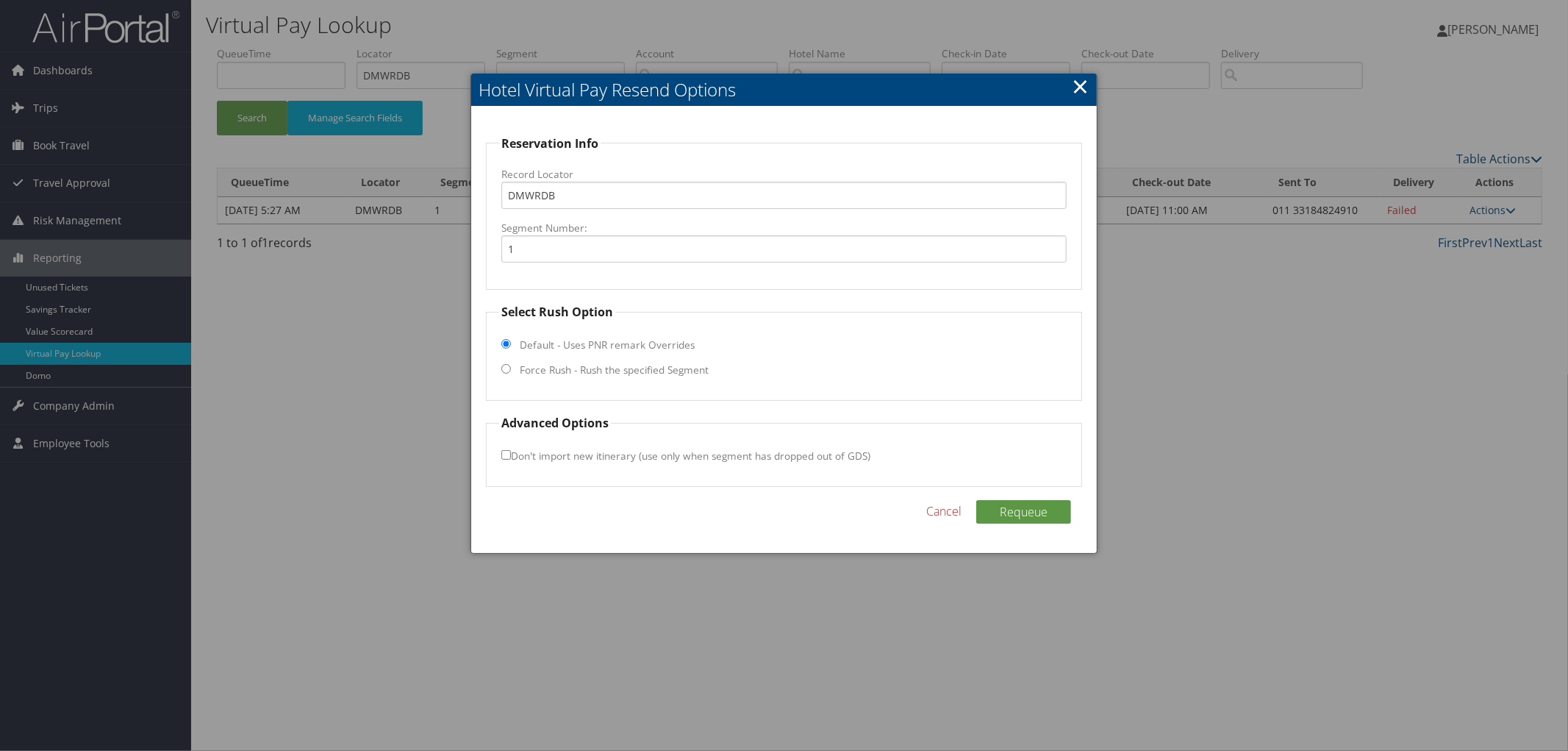
click at [658, 372] on label "Force Rush - Rush the specified Segment" at bounding box center [613, 369] width 189 height 14
click at [511, 372] on input "Force Rush - Rush the specified Segment" at bounding box center [506, 369] width 10 height 10
radio input "true"
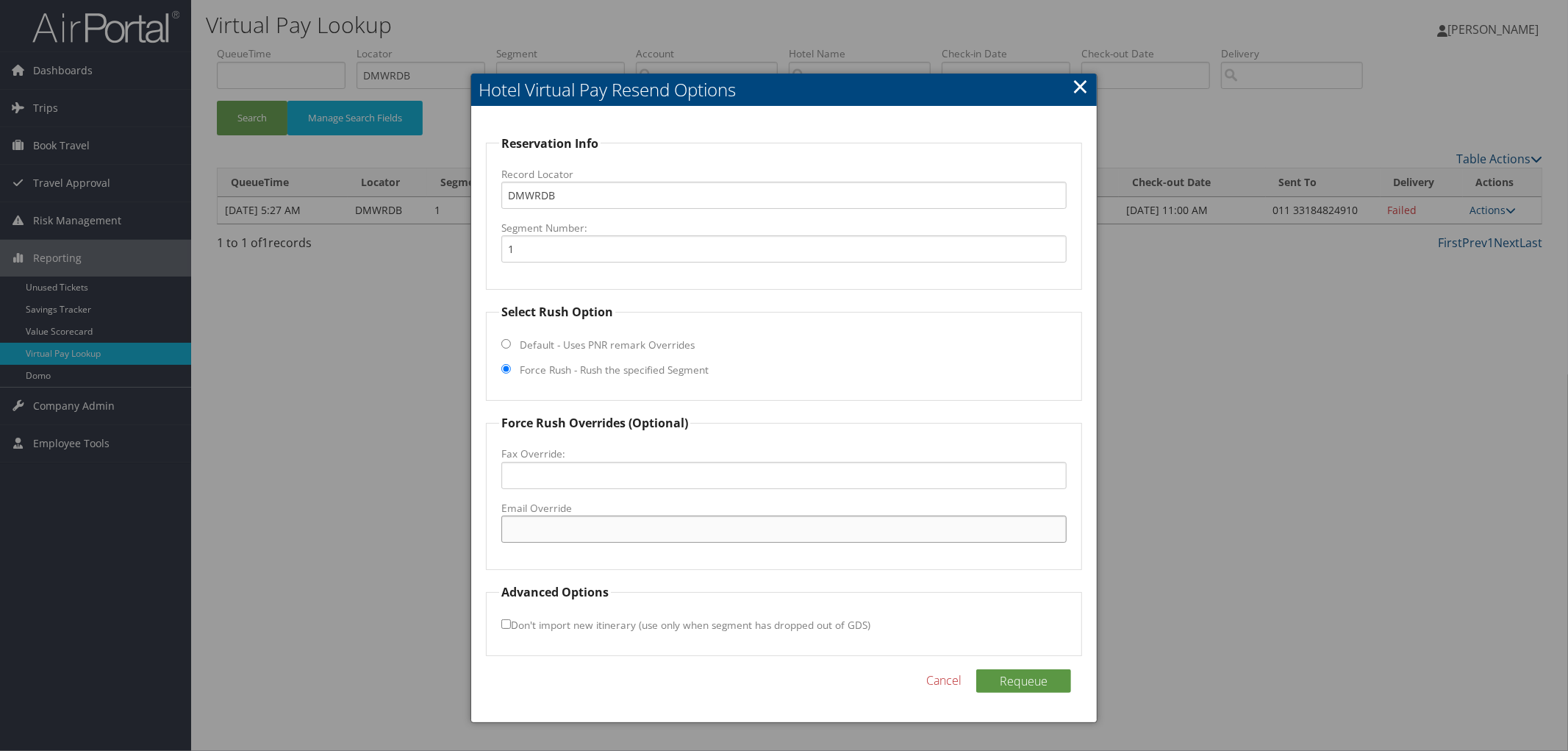
paste input "AC.PARAR.RECEPTIONIST@SCIH.FR"
type input "AC.PARAR.RECEPTIONIST@SCIH.FR"
click at [1046, 681] on button "Requeue" at bounding box center [1024, 680] width 95 height 24
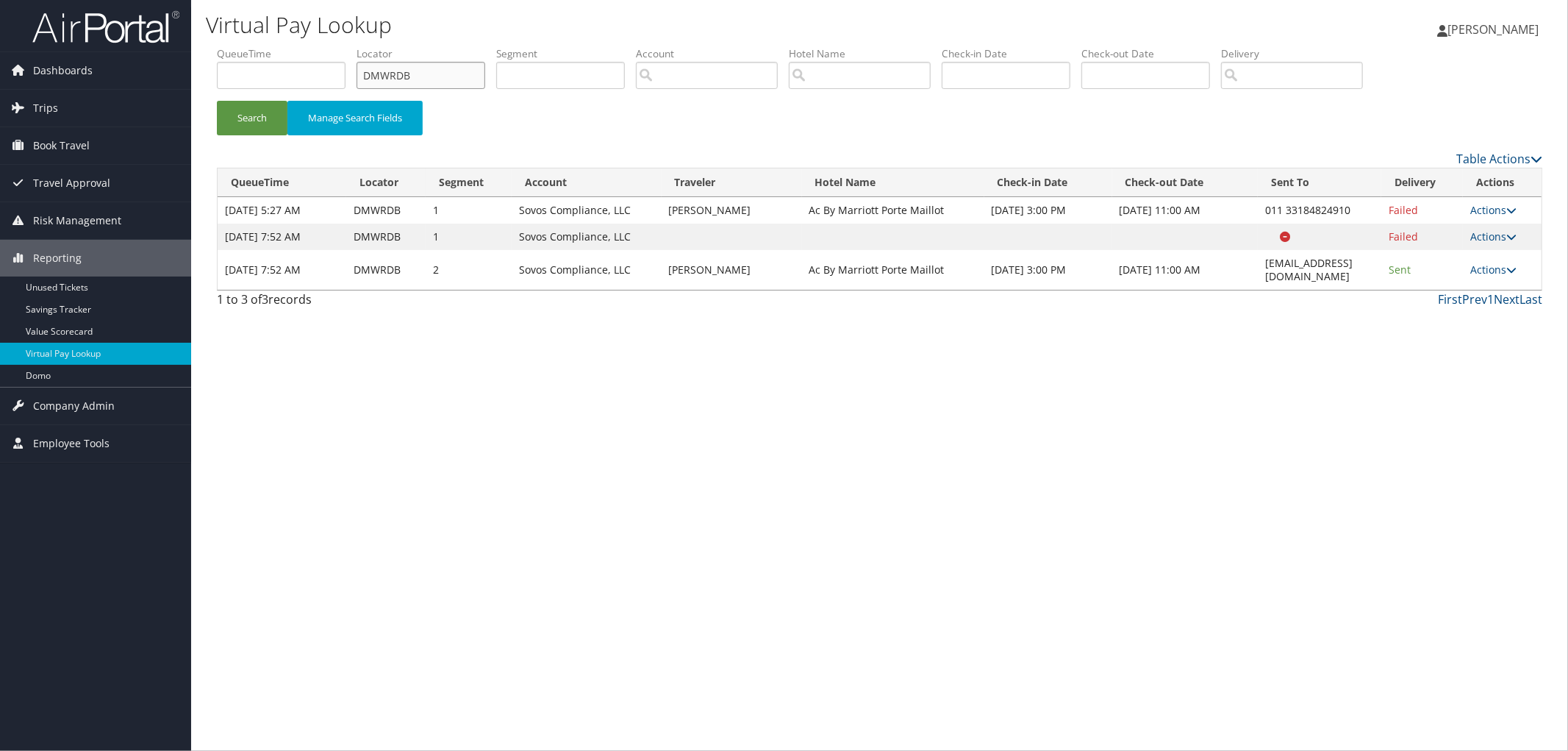
drag, startPoint x: 456, startPoint y: 129, endPoint x: 373, endPoint y: 98, distance: 88.6
click at [373, 98] on li "Locator DMWRDB" at bounding box center [426, 73] width 140 height 54
click at [337, 400] on div "Virtual Pay Lookup Megan Foster Megan Foster My Settings Travel Agency Contacts…" at bounding box center [880, 376] width 1377 height 751
drag, startPoint x: 204, startPoint y: 12, endPoint x: 419, endPoint y: 42, distance: 217.1
click at [419, 42] on div "Virtual Pay Lookup Megan Foster Megan Foster My Settings Travel Agency Contacts…" at bounding box center [880, 23] width 1377 height 46
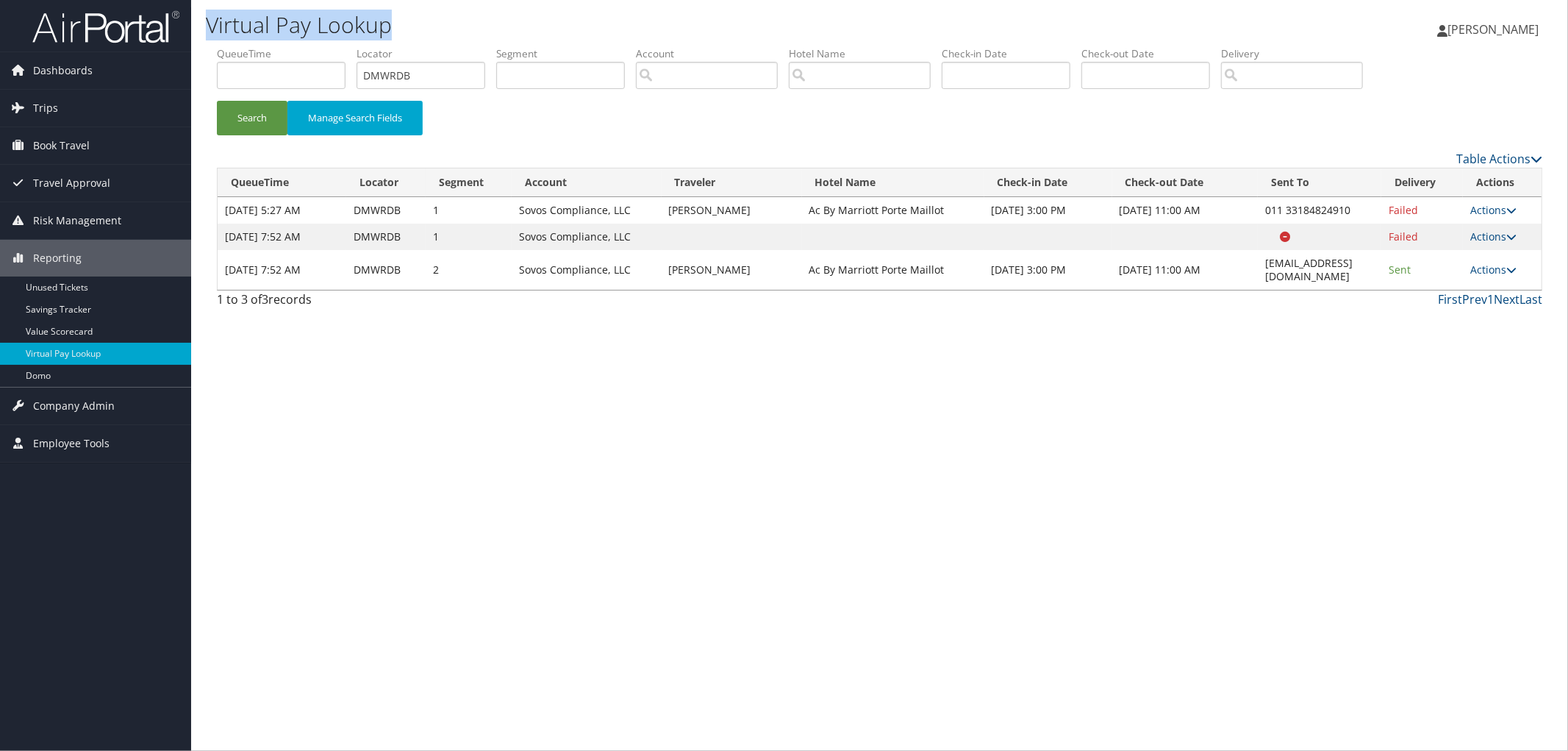
click at [211, 17] on h1 "Virtual Pay Lookup" at bounding box center [654, 25] width 898 height 31
drag, startPoint x: 211, startPoint y: 33, endPoint x: 384, endPoint y: 30, distance: 173.0
click at [384, 30] on h1 "Virtual Pay Lookup" at bounding box center [654, 25] width 898 height 31
click at [329, 486] on div "Virtual Pay Lookup Megan Foster Megan Foster My Settings Travel Agency Contacts…" at bounding box center [880, 376] width 1377 height 751
drag, startPoint x: 1237, startPoint y: 485, endPoint x: 491, endPoint y: 274, distance: 775.3
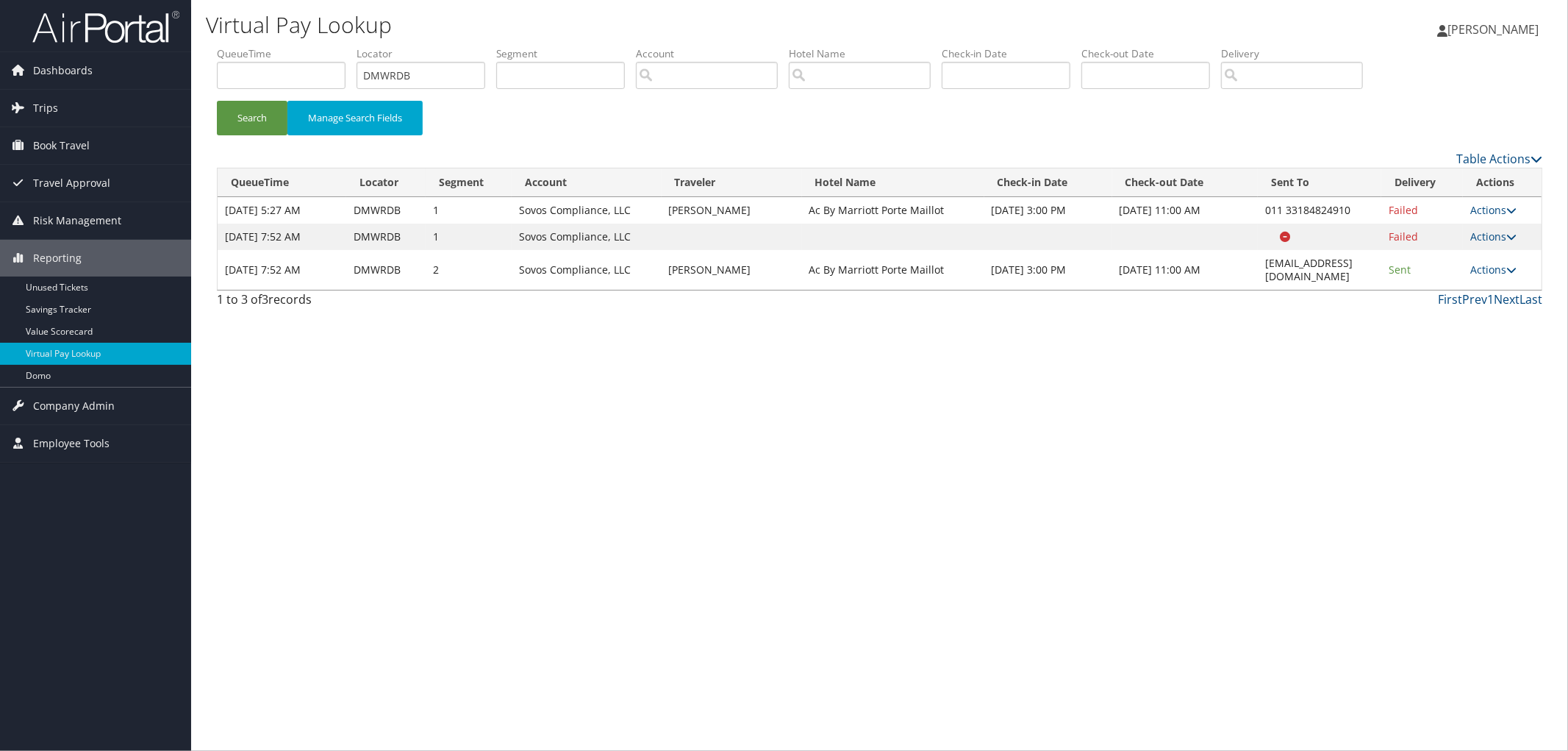
click at [1222, 478] on div "Virtual Pay Lookup Megan Foster Megan Foster My Settings Travel Agency Contacts…" at bounding box center [880, 376] width 1377 height 751
drag, startPoint x: 617, startPoint y: 322, endPoint x: 1567, endPoint y: 159, distance: 963.9
click at [1567, 427] on div "Virtual Pay Lookup Megan Foster Megan Foster My Settings Travel Agency Contacts…" at bounding box center [880, 376] width 1377 height 751
click at [500, 496] on div "Virtual Pay Lookup Megan Foster Megan Foster My Settings Travel Agency Contacts…" at bounding box center [880, 376] width 1377 height 751
drag, startPoint x: 263, startPoint y: 407, endPoint x: 1000, endPoint y: 583, distance: 757.7
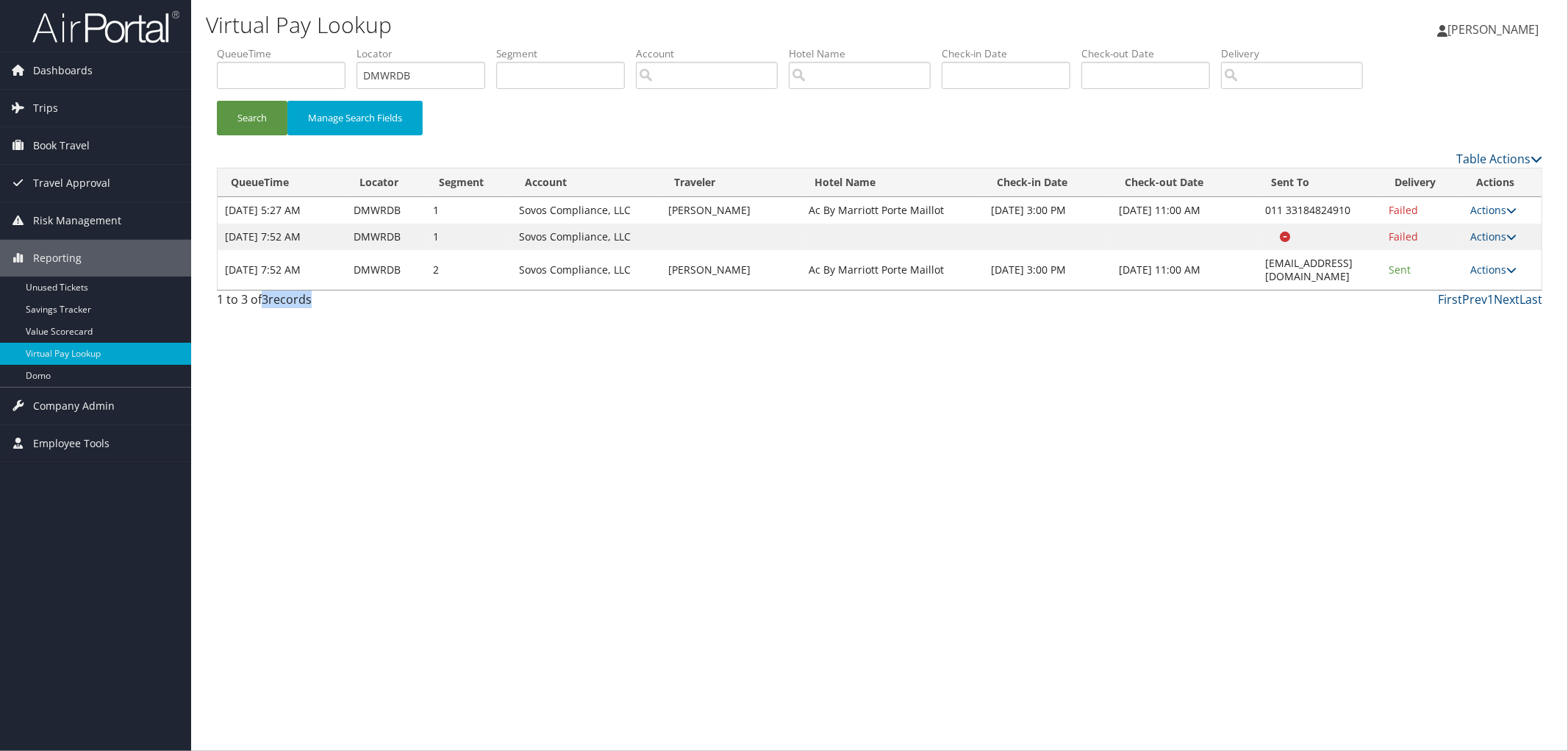
click at [1000, 583] on div "Virtual Pay Lookup Megan Foster Megan Foster My Settings Travel Agency Contacts…" at bounding box center [880, 376] width 1377 height 751
click at [549, 528] on div "Virtual Pay Lookup Megan Foster Megan Foster My Settings Travel Agency Contacts…" at bounding box center [880, 376] width 1377 height 751
drag, startPoint x: 469, startPoint y: 464, endPoint x: 1167, endPoint y: 598, distance: 710.7
click at [1167, 598] on div "Virtual Pay Lookup Megan Foster Megan Foster My Settings Travel Agency Contacts…" at bounding box center [880, 376] width 1377 height 751
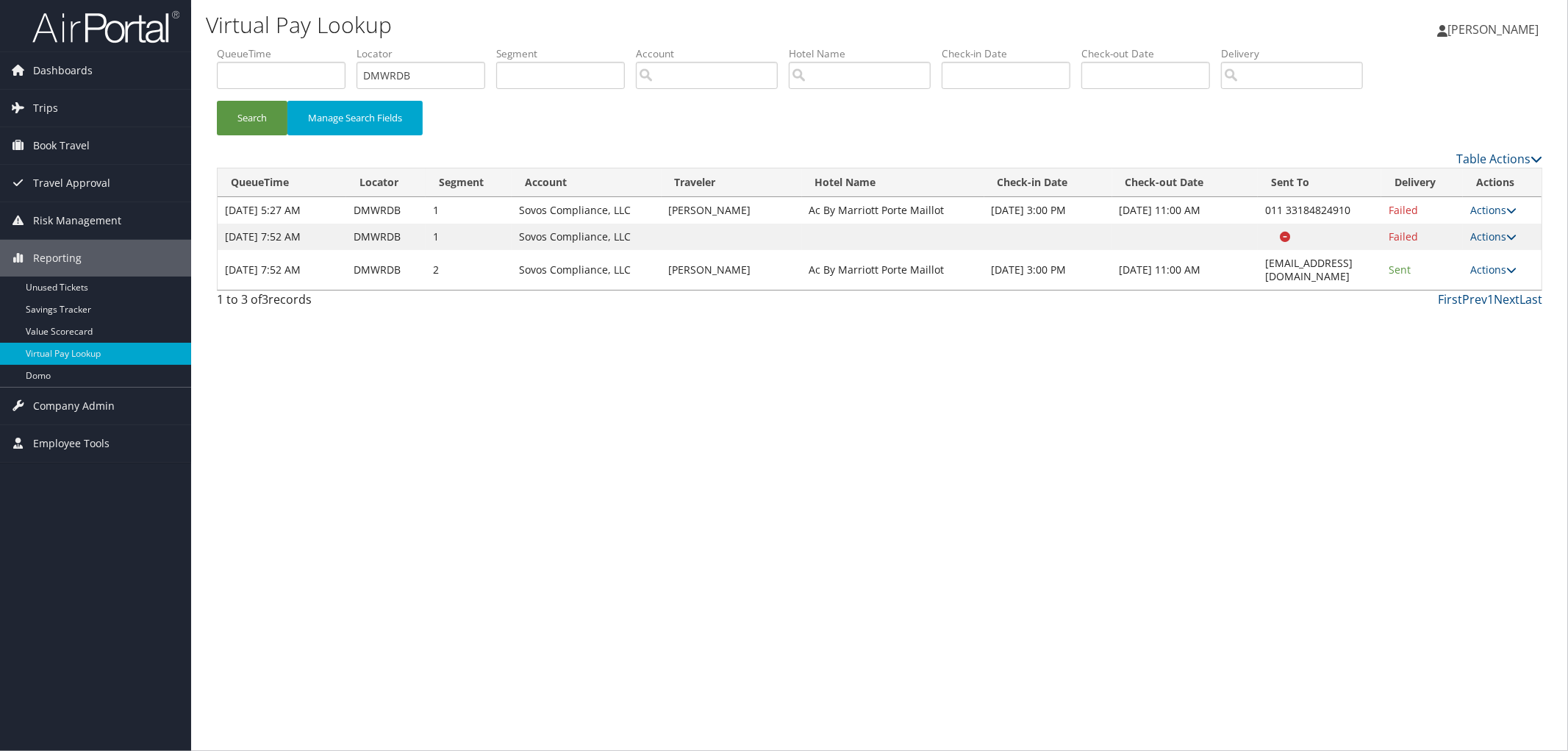
click at [416, 548] on div "Virtual Pay Lookup Megan Foster Megan Foster My Settings Travel Agency Contacts…" at bounding box center [880, 376] width 1377 height 751
drag, startPoint x: 422, startPoint y: 400, endPoint x: 1151, endPoint y: 710, distance: 792.2
click at [1151, 710] on div "Virtual Pay Lookup Megan Foster Megan Foster My Settings Travel Agency Contacts…" at bounding box center [880, 376] width 1377 height 751
drag, startPoint x: 421, startPoint y: 77, endPoint x: 340, endPoint y: 77, distance: 81.0
click at [340, 46] on ul "QueueTime Locator DMWRDB Segment Account Traveler Hotel Name Check-in Date Chec…" at bounding box center [880, 46] width 1325 height 0
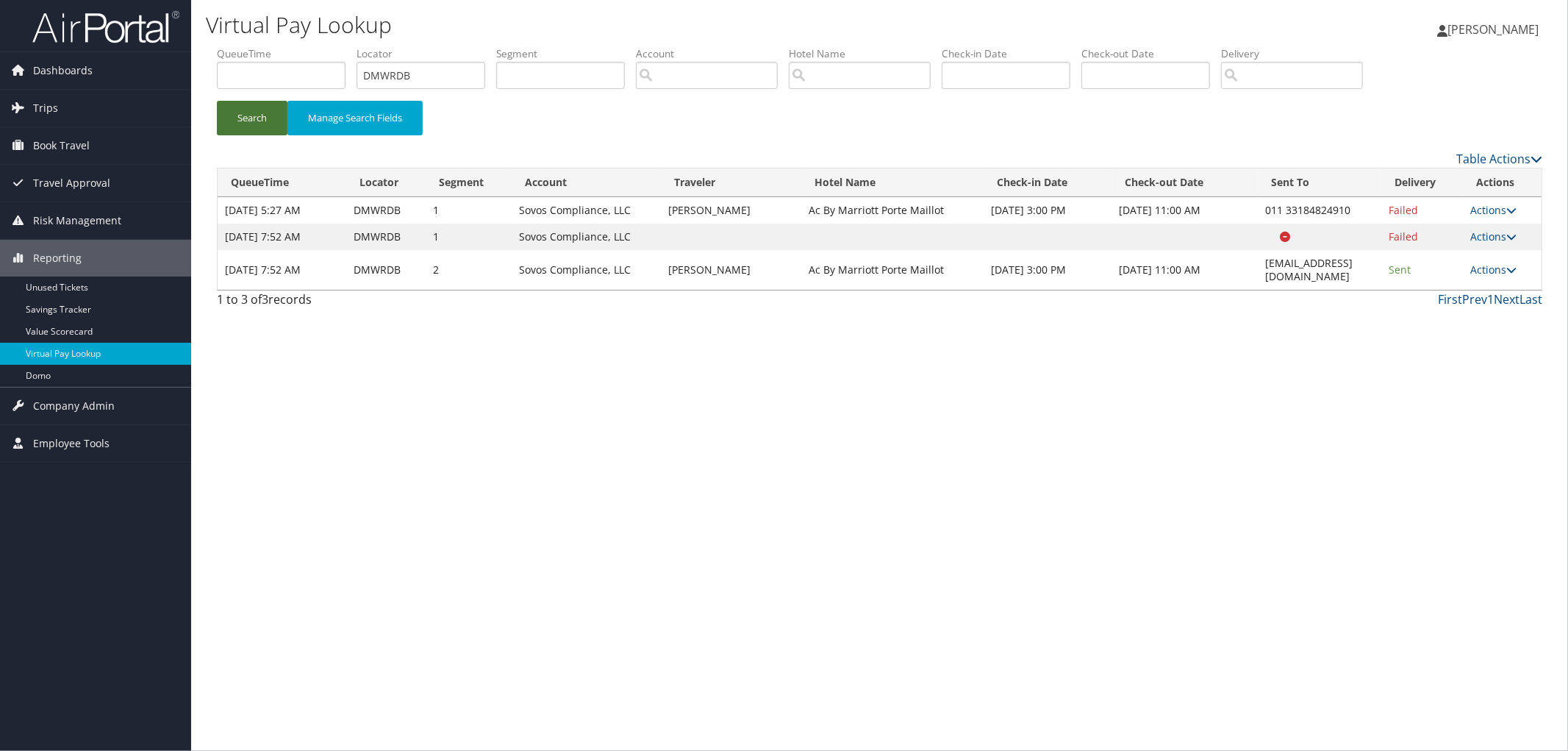
click at [263, 133] on button "Search" at bounding box center [252, 118] width 71 height 35
drag, startPoint x: 303, startPoint y: 349, endPoint x: 965, endPoint y: 677, distance: 738.8
click at [965, 677] on div "Virtual Pay Lookup Megan Foster Megan Foster My Settings Travel Agency Contacts…" at bounding box center [880, 376] width 1377 height 751
click at [406, 324] on div "Virtual Pay Lookup Megan Foster Megan Foster My Settings Travel Agency Contacts…" at bounding box center [880, 376] width 1377 height 751
drag, startPoint x: 210, startPoint y: 288, endPoint x: 315, endPoint y: 284, distance: 105.1
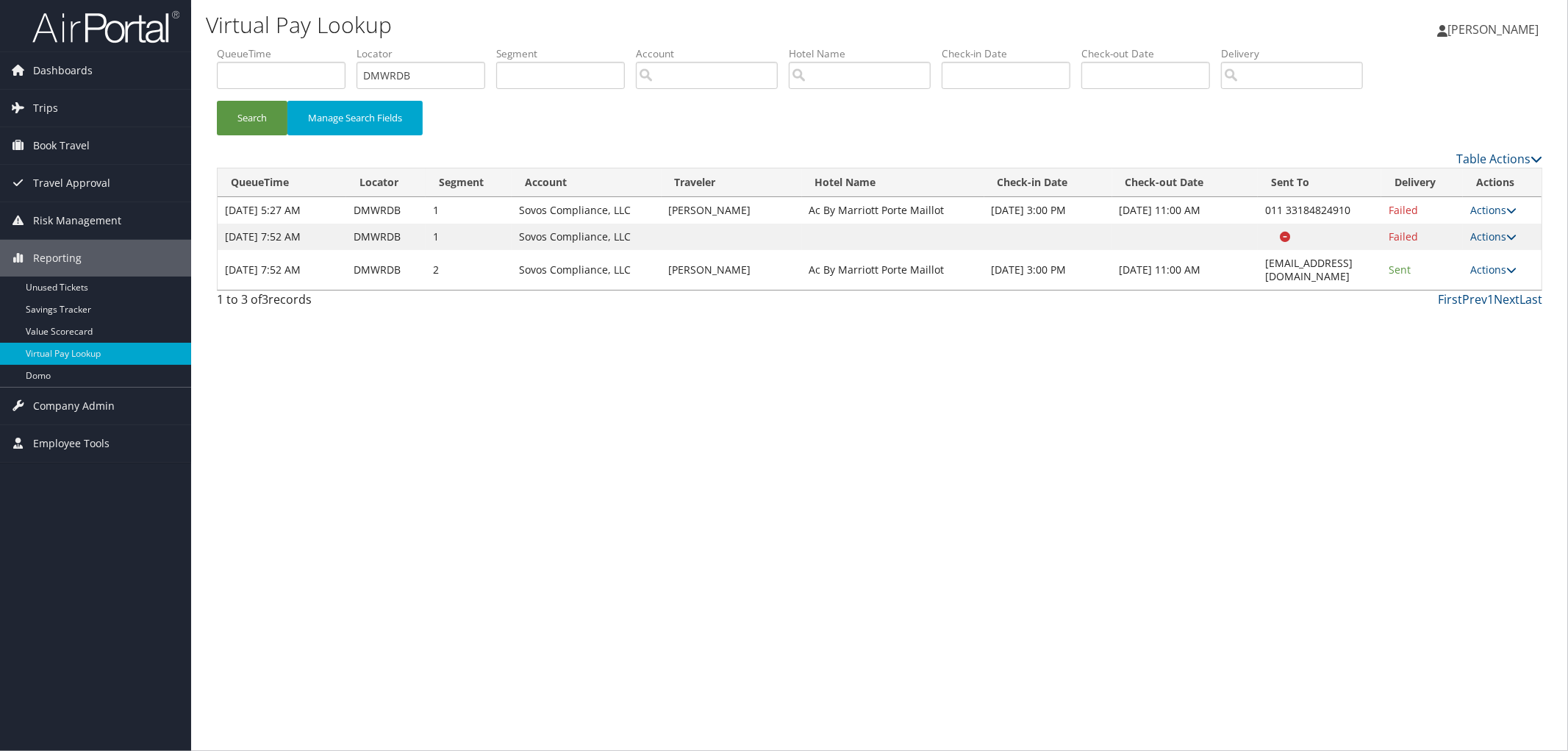
click at [315, 291] on div "1 to 3 of 3 records" at bounding box center [374, 303] width 337 height 25
click at [365, 319] on div "Virtual Pay Lookup Megan Foster Megan Foster My Settings Travel Agency Contacts…" at bounding box center [880, 376] width 1377 height 751
drag, startPoint x: 325, startPoint y: 290, endPoint x: 209, endPoint y: 292, distance: 116.0
click at [209, 292] on div "1 to 3 of 3 records" at bounding box center [374, 303] width 337 height 25
click at [340, 291] on div "1 to 3 of 3 records" at bounding box center [374, 303] width 315 height 25
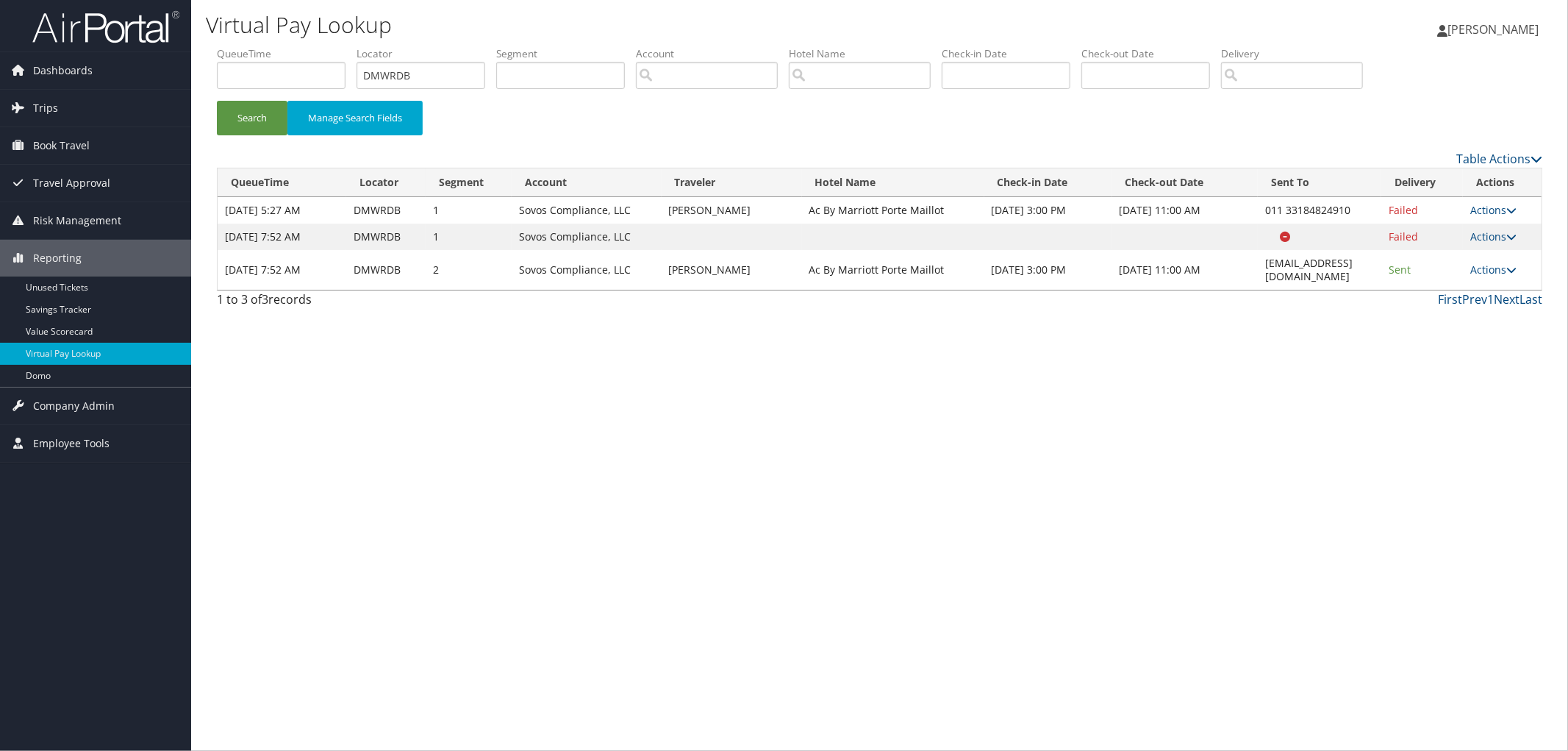
drag, startPoint x: 423, startPoint y: 481, endPoint x: 605, endPoint y: 544, distance: 192.6
click at [605, 544] on div "Virtual Pay Lookup Megan Foster Megan Foster My Settings Travel Agency Contacts…" at bounding box center [880, 376] width 1377 height 751
drag, startPoint x: 404, startPoint y: 519, endPoint x: 591, endPoint y: 648, distance: 227.2
click at [591, 648] on div "Virtual Pay Lookup Megan Foster Megan Foster My Settings Travel Agency Contacts…" at bounding box center [880, 376] width 1377 height 751
click at [464, 615] on div "Virtual Pay Lookup Megan Foster Megan Foster My Settings Travel Agency Contacts…" at bounding box center [880, 376] width 1377 height 751
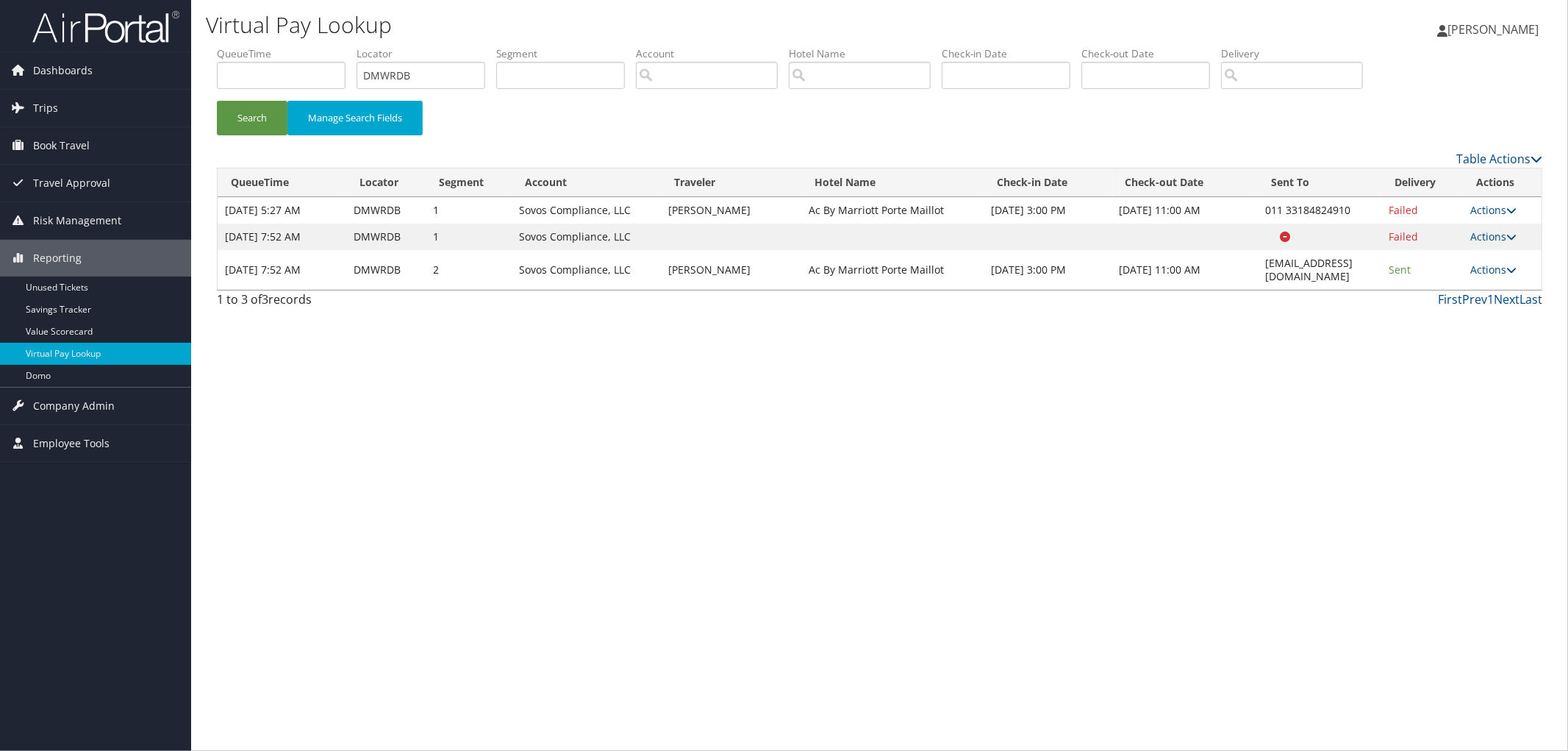
click at [464, 615] on div "Virtual Pay Lookup Megan Foster Megan Foster My Settings Travel Agency Contacts…" at bounding box center [880, 376] width 1377 height 751
click at [116, 125] on link "Trips" at bounding box center [96, 108] width 191 height 36
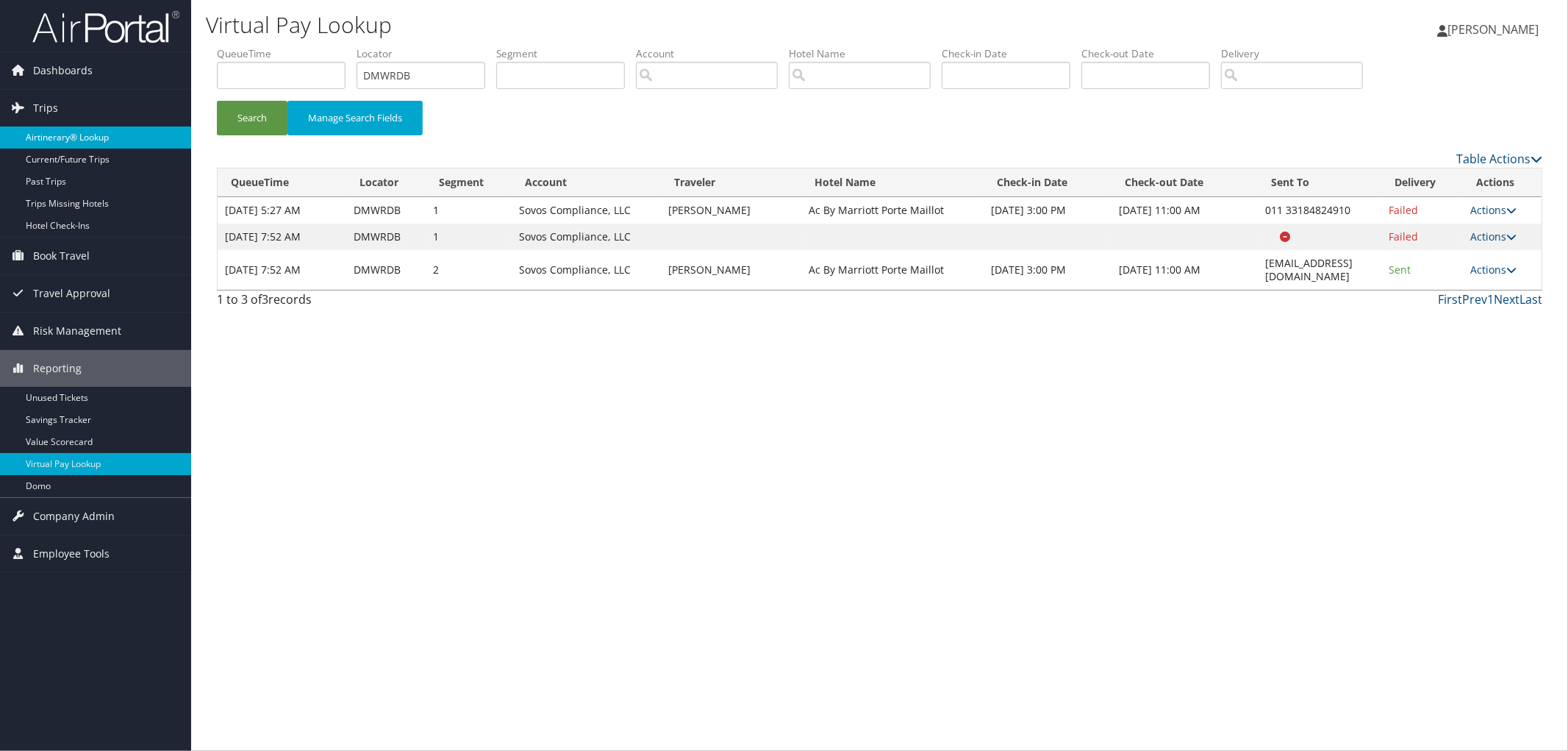
click at [111, 142] on link "Airtinerary® Lookup" at bounding box center [96, 137] width 191 height 22
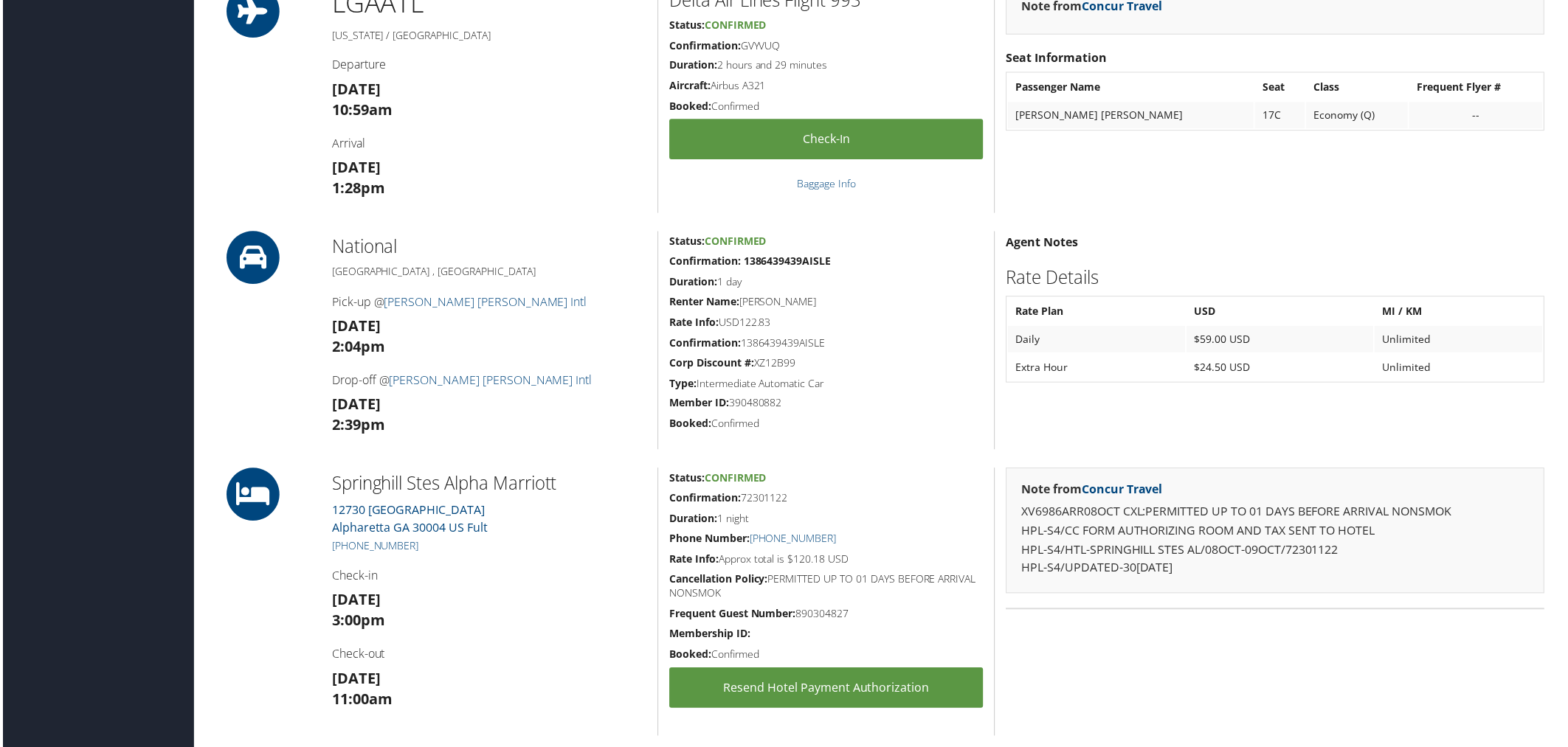
scroll to position [1229, 0]
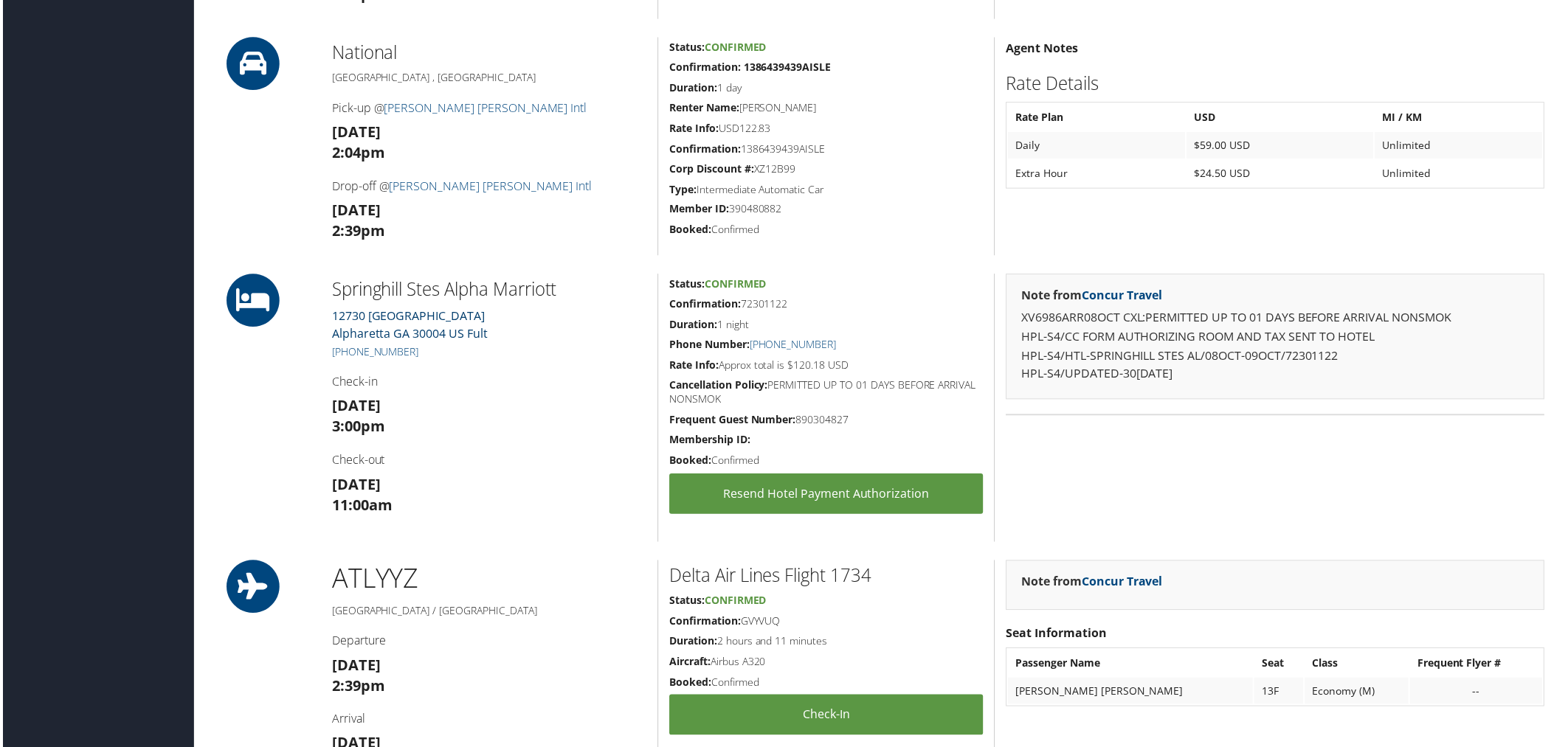
click at [392, 312] on link "12730 DEERFIELDPKWY Alpharetta GA 30004 US Fult" at bounding box center [409, 326] width 157 height 34
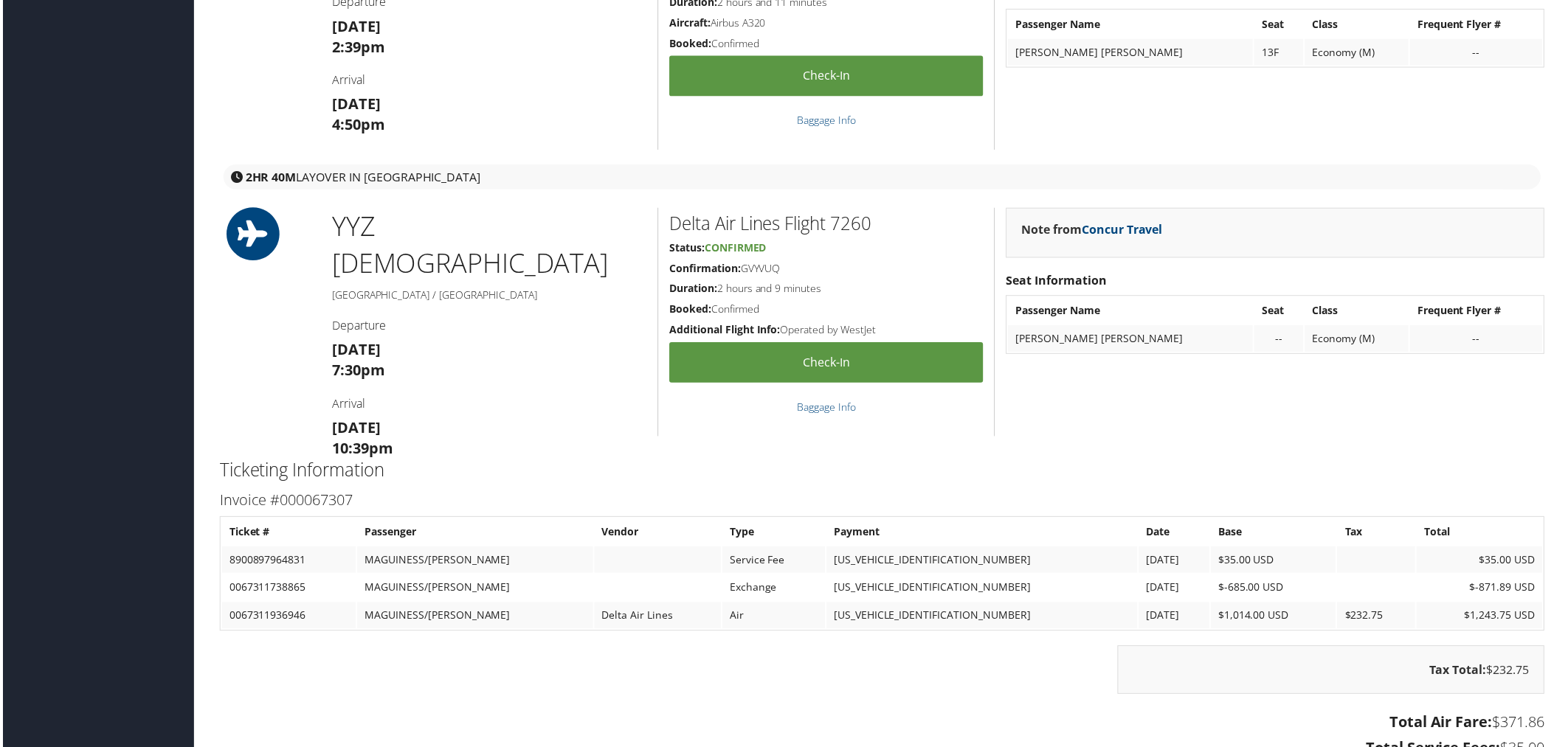
scroll to position [1884, 0]
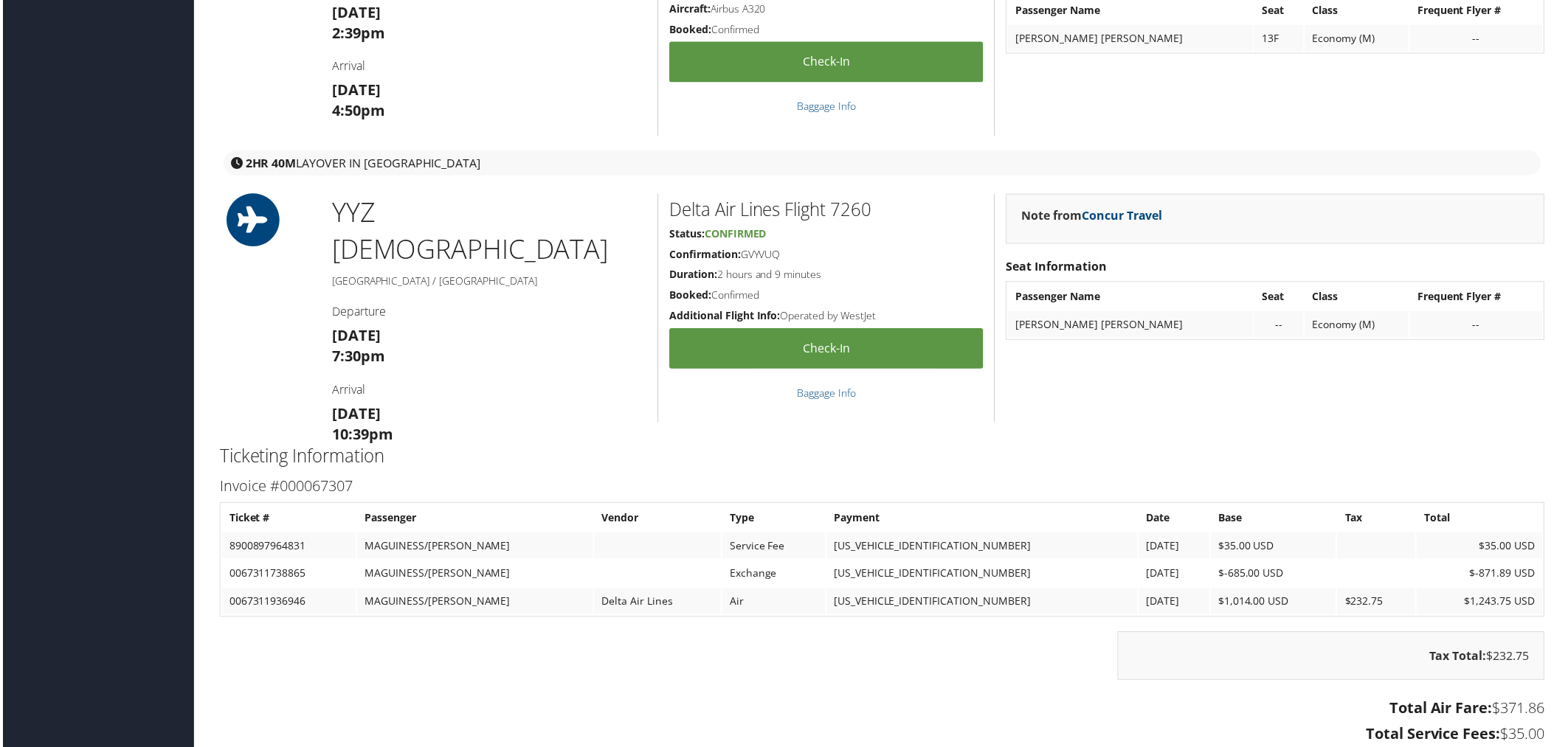
click at [970, 675] on div "Tax Total: $232.75" at bounding box center [882, 666] width 1353 height 63
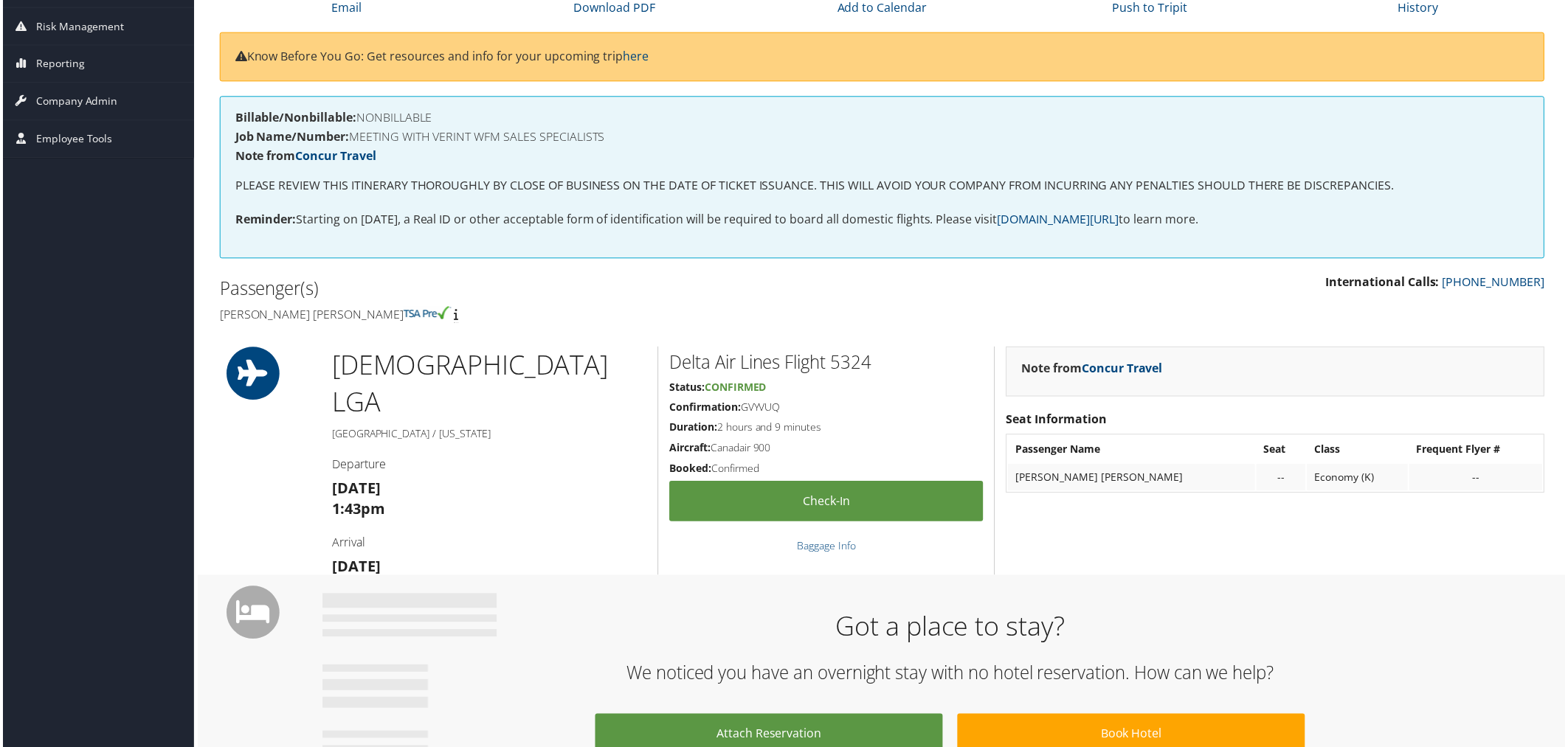
scroll to position [0, 0]
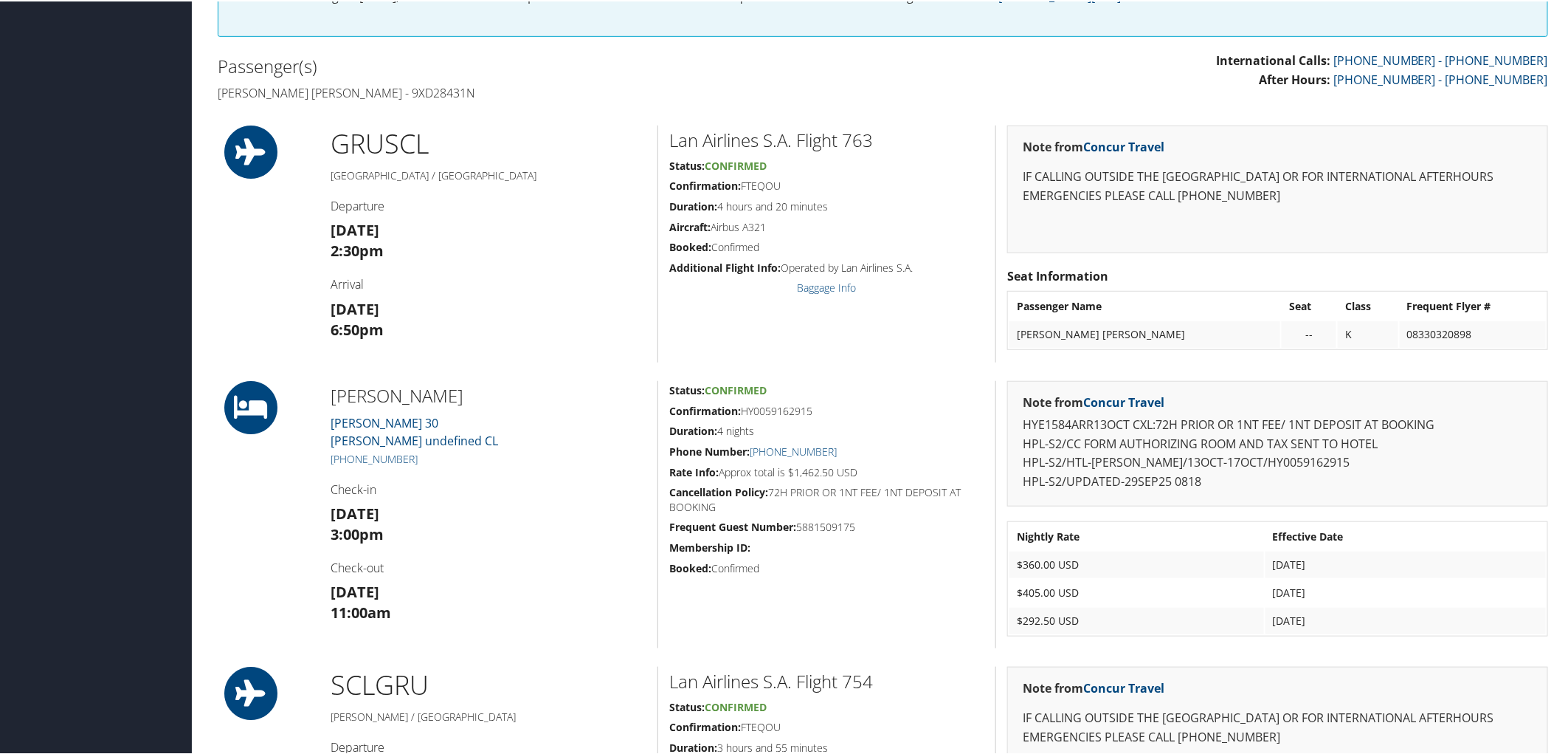
scroll to position [656, 0]
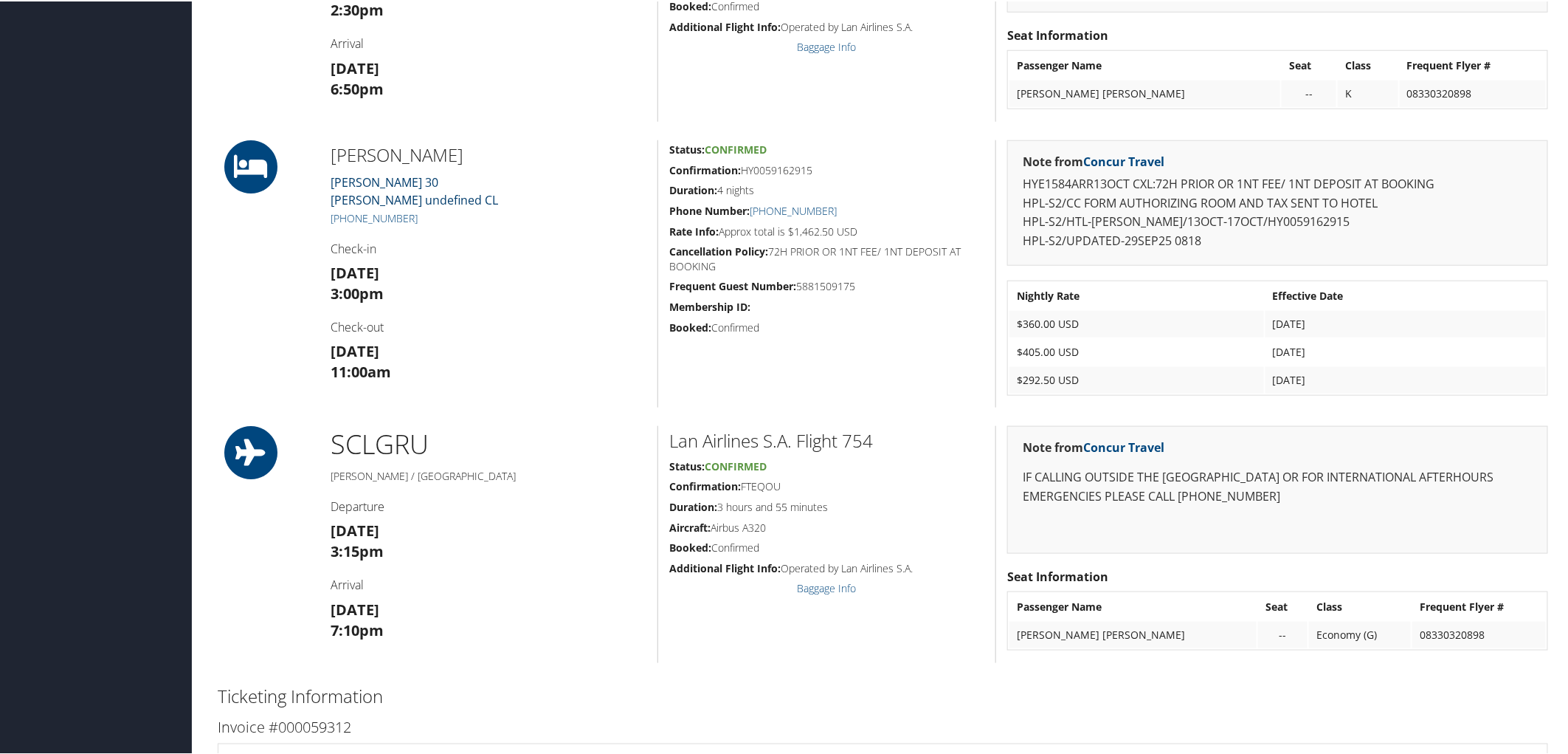
click at [349, 178] on link "Enrique Foster 30 Santiago undefined CL" at bounding box center [414, 190] width 167 height 34
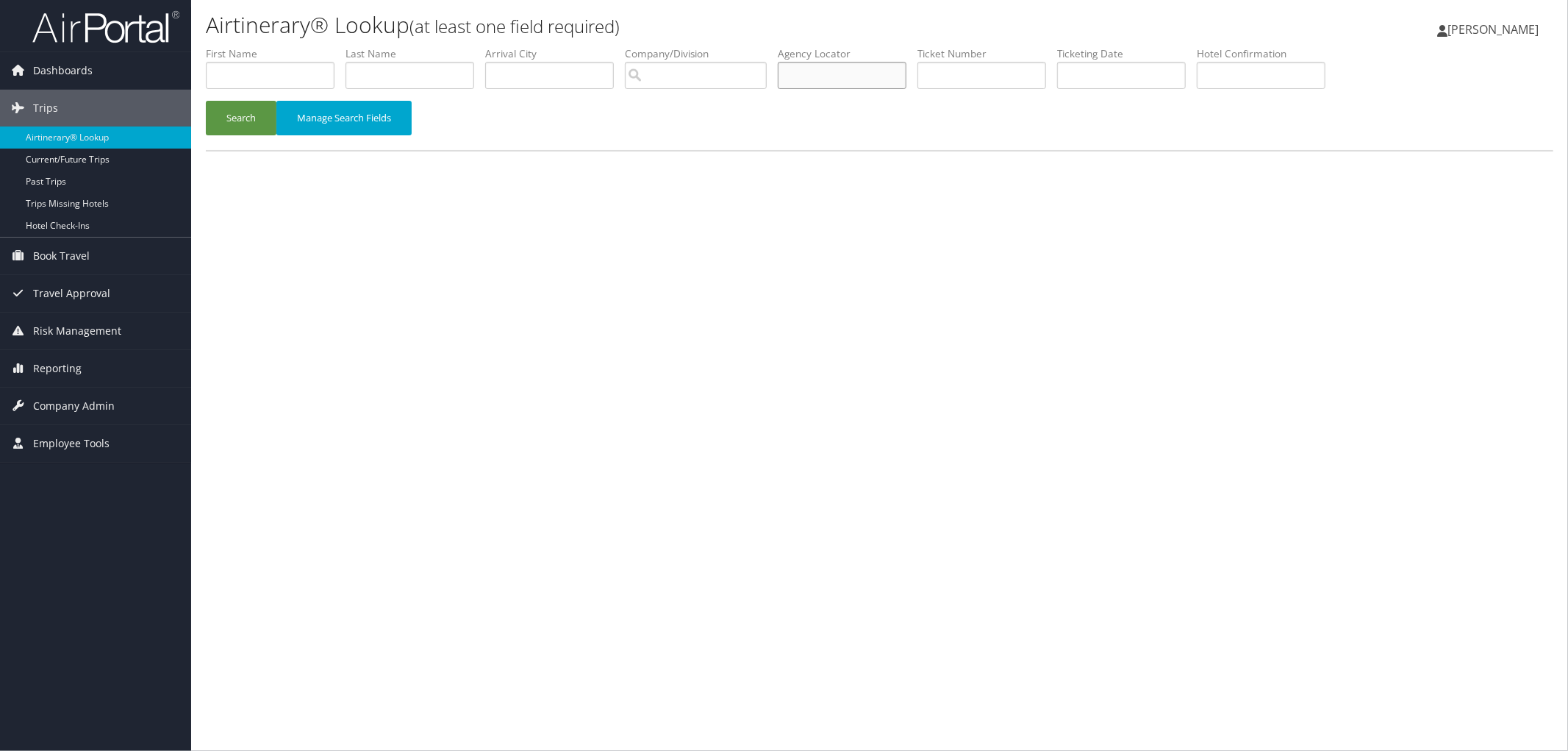
click at [839, 62] on input "text" at bounding box center [842, 75] width 129 height 27
paste input "DMHTX6"
type input "DMHTX6"
click at [239, 126] on button "Search" at bounding box center [240, 118] width 71 height 35
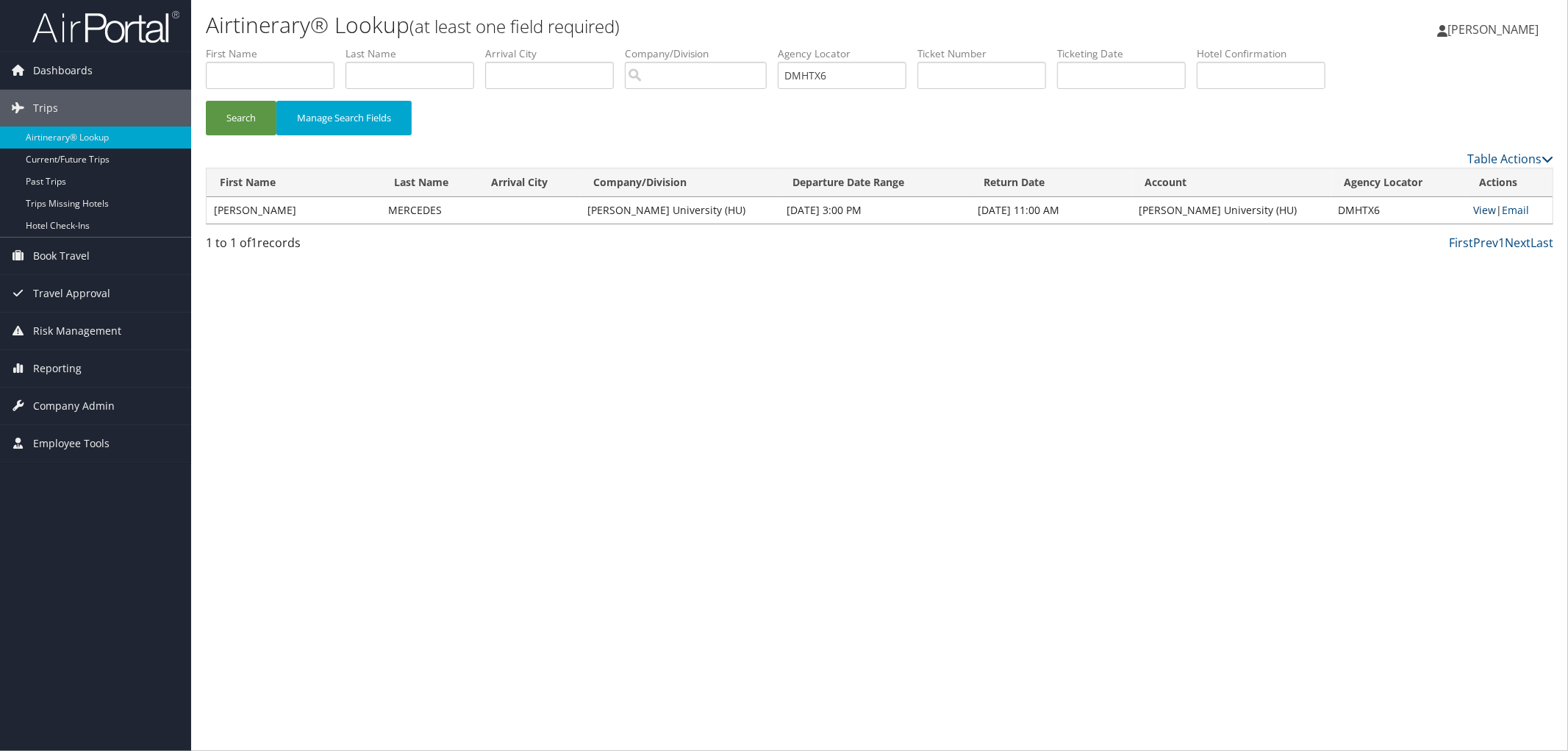
click at [1475, 207] on link "View" at bounding box center [1485, 210] width 23 height 14
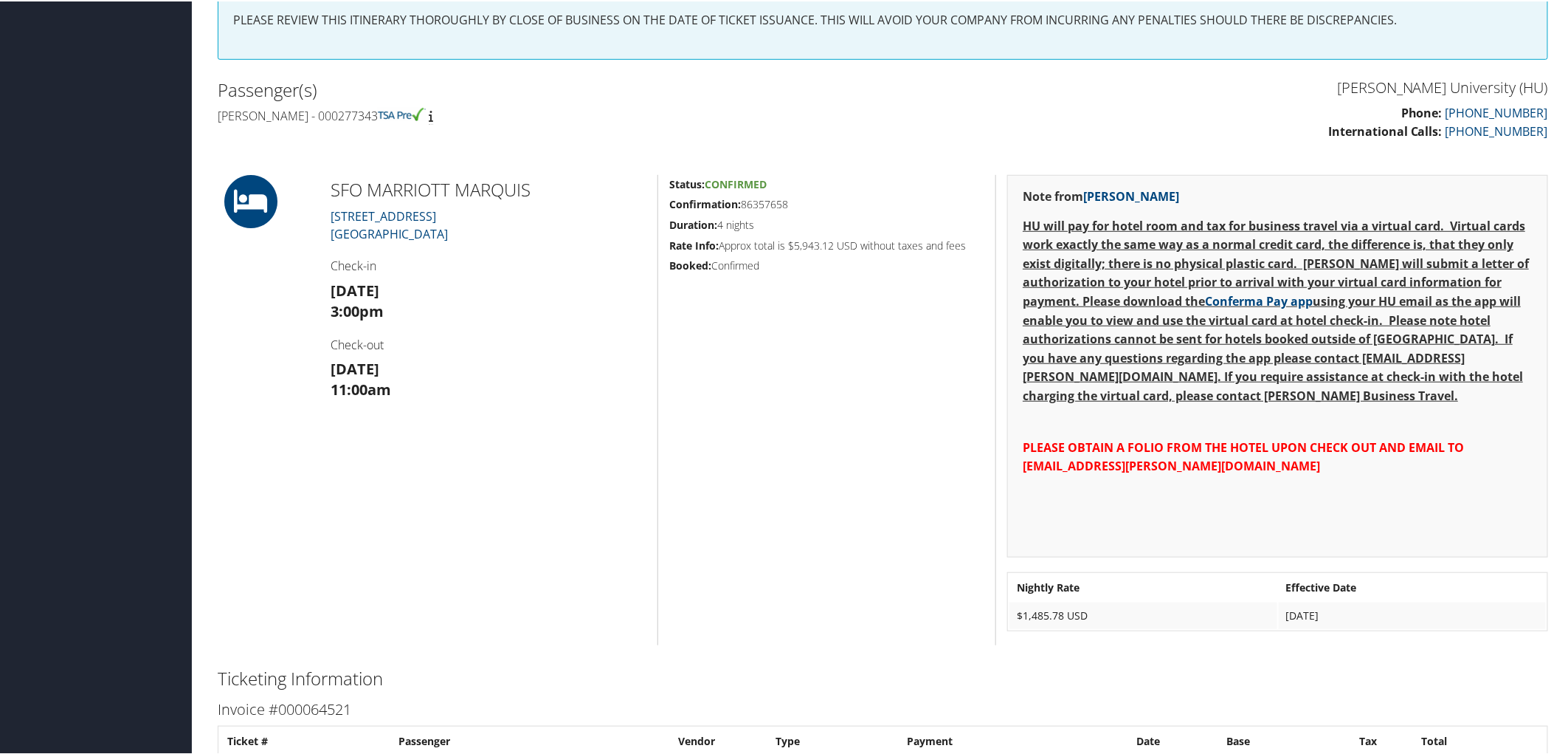
scroll to position [410, 0]
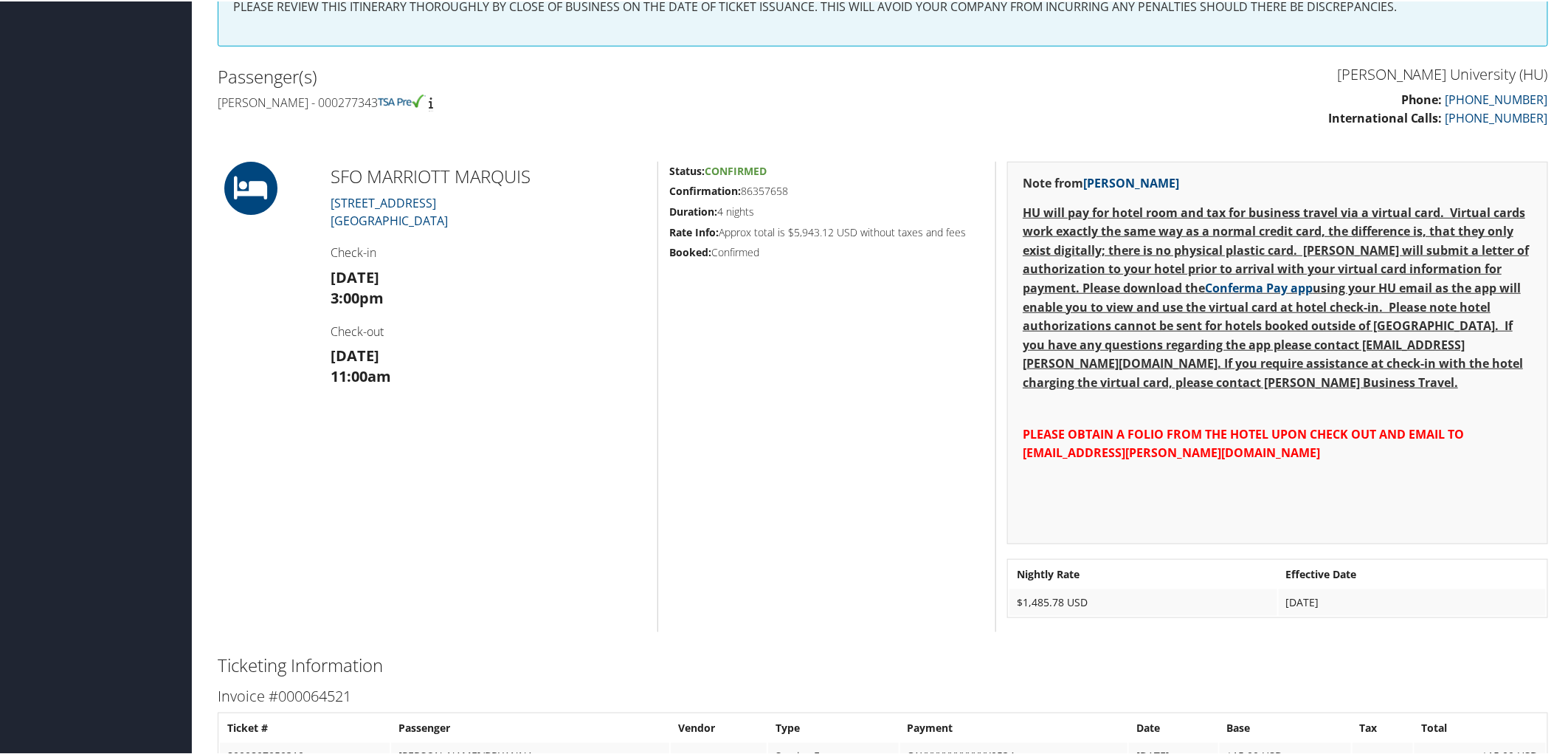
click at [790, 186] on h5 "Confirmation: 86357658" at bounding box center [827, 189] width 315 height 14
click at [788, 192] on h5 "Confirmation: 86357658" at bounding box center [827, 189] width 315 height 14
click at [781, 190] on h5 "Confirmation: 86357658" at bounding box center [827, 189] width 315 height 14
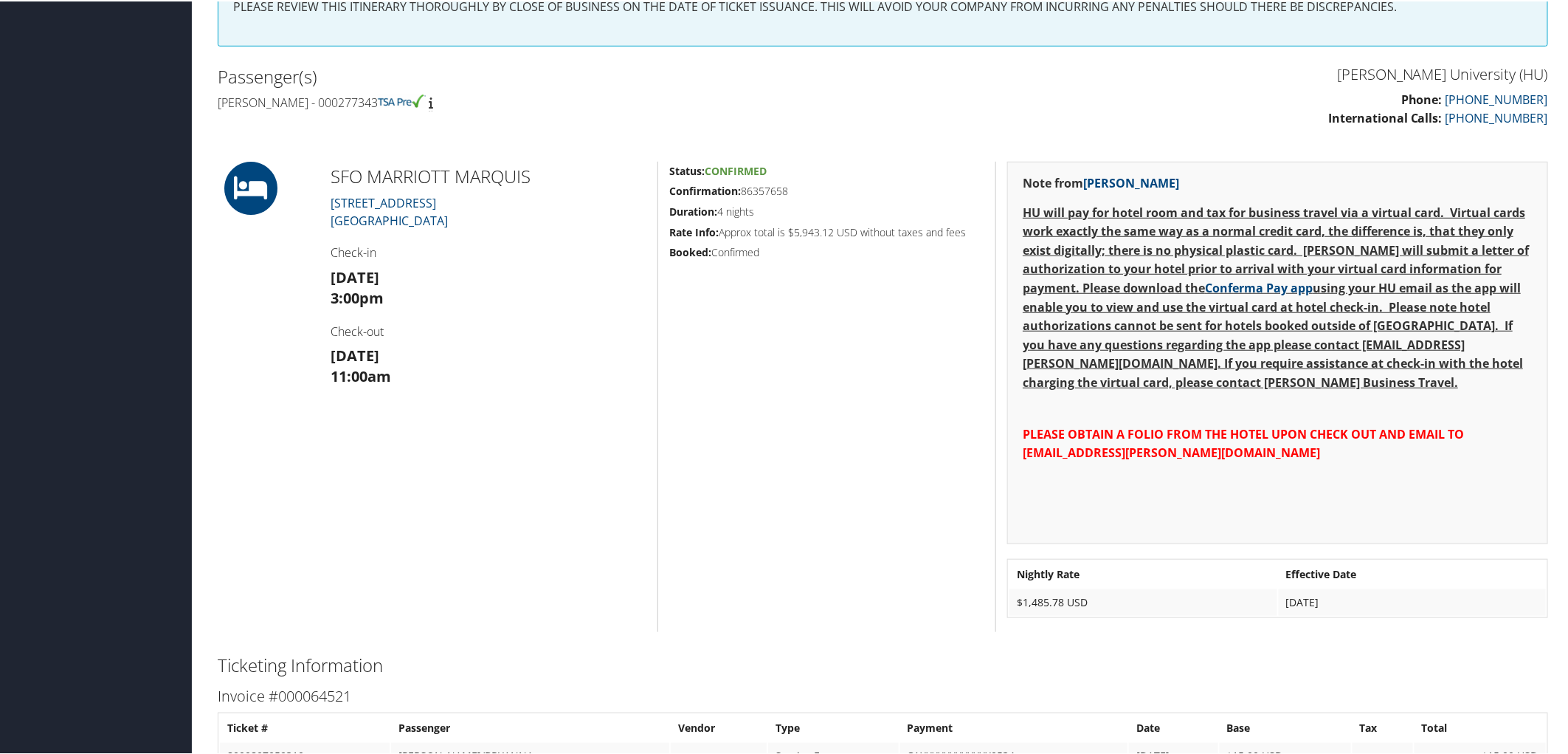
copy h5 "86357658"
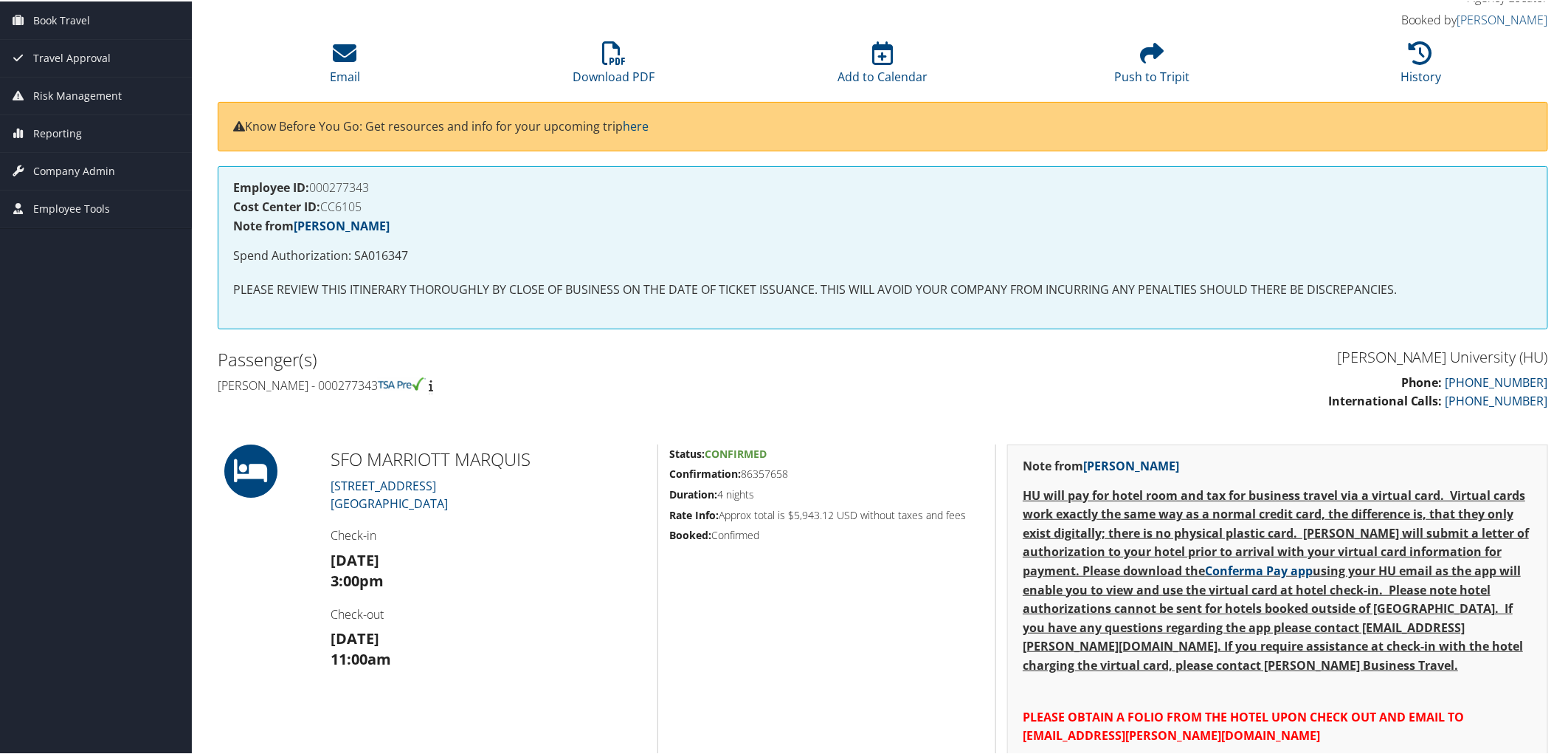
scroll to position [0, 0]
